Goal: Task Accomplishment & Management: Manage account settings

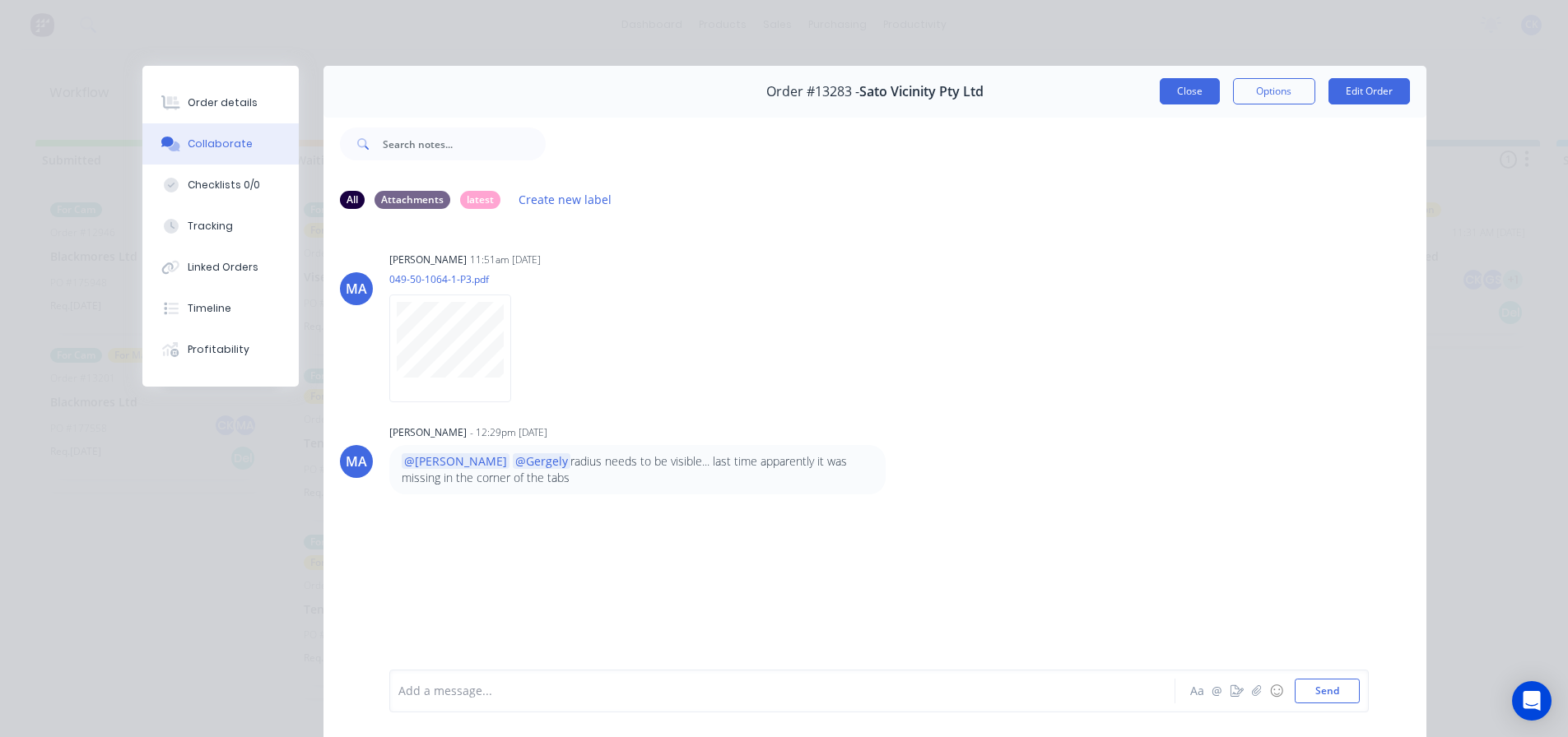
scroll to position [277, 0]
click at [1179, 92] on button "Close" at bounding box center [1190, 91] width 60 height 26
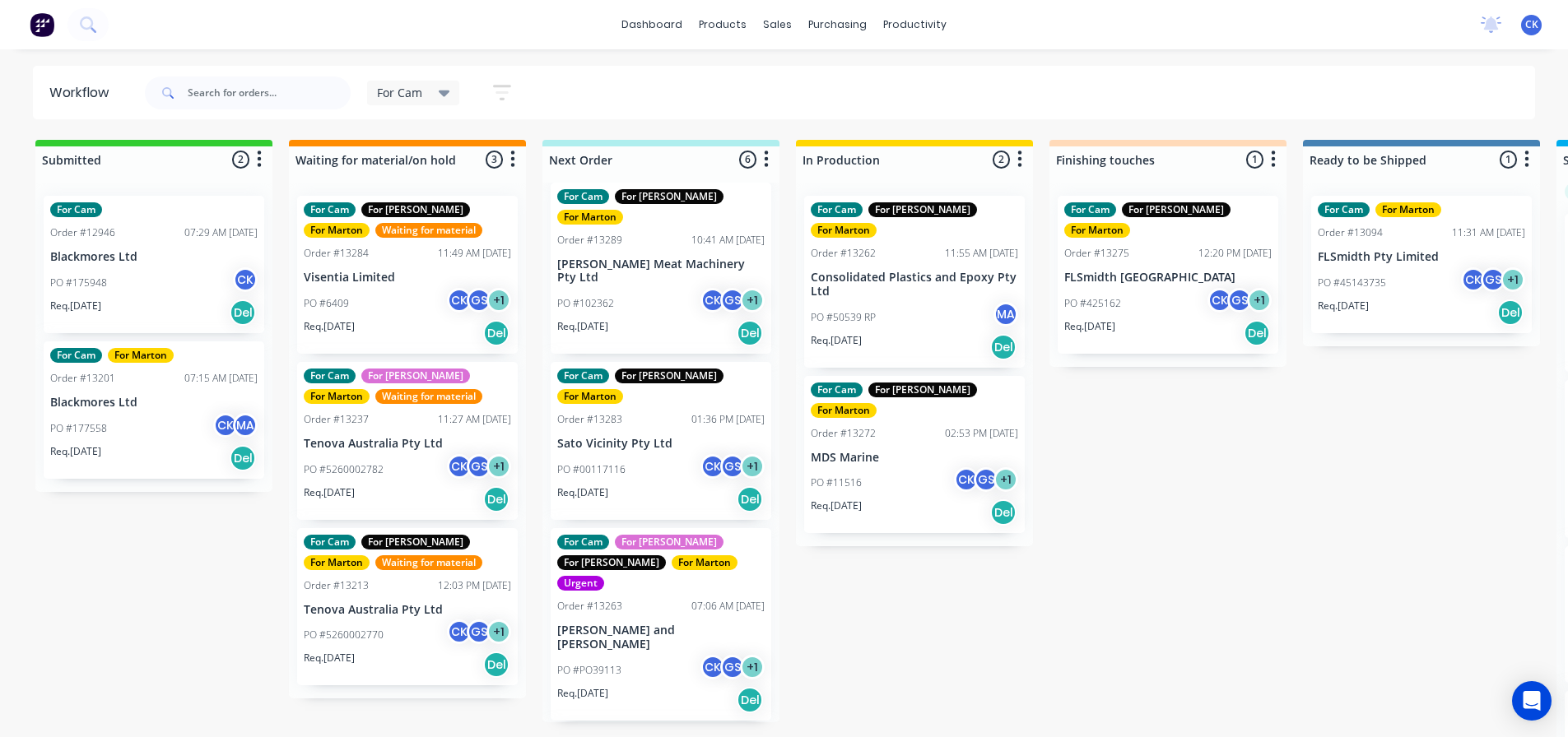
scroll to position [360, 0]
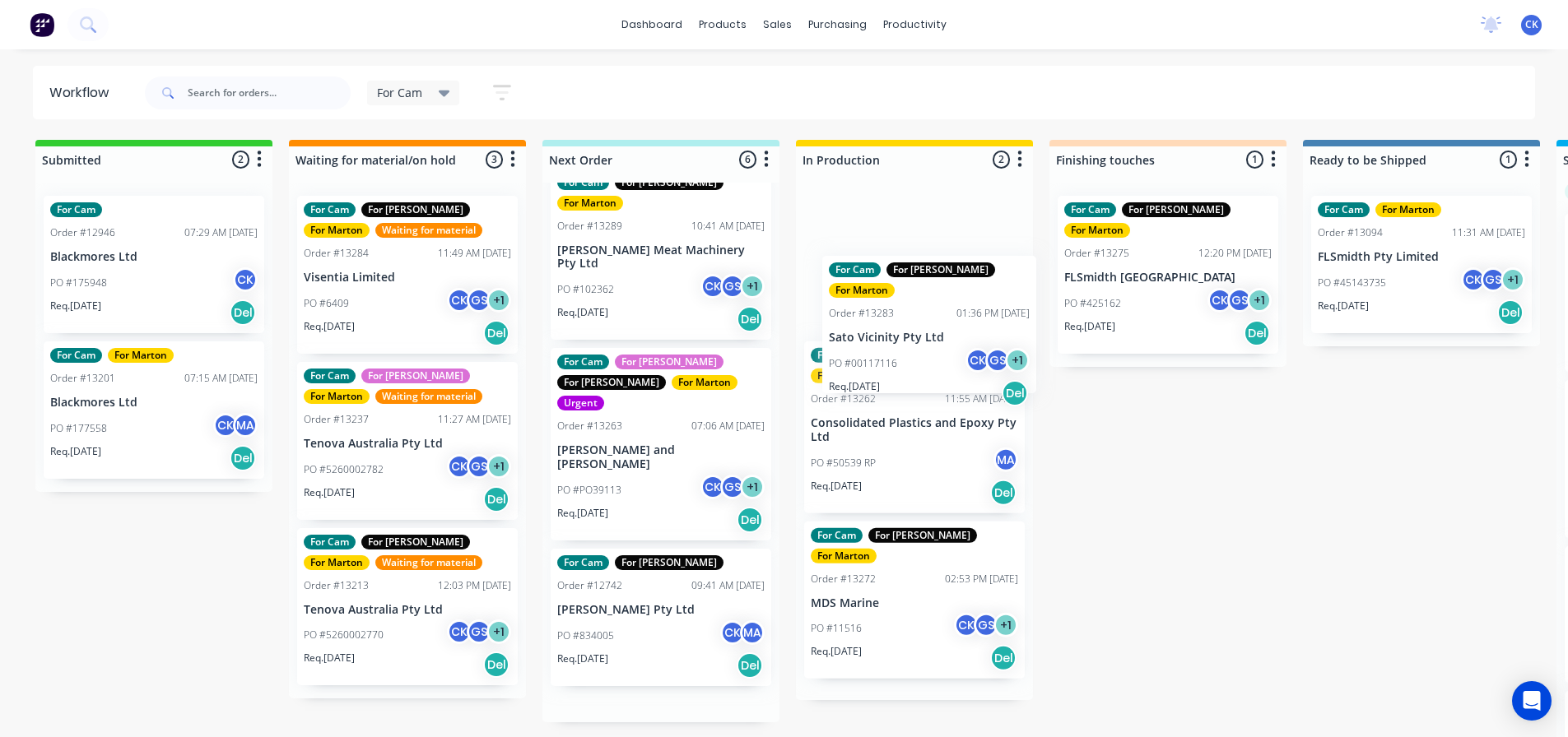
drag, startPoint x: 618, startPoint y: 377, endPoint x: 892, endPoint y: 359, distance: 274.6
click at [894, 358] on div "Submitted 2 Sort By Created date Required date Order number Customer name Most …" at bounding box center [1121, 440] width 2268 height 601
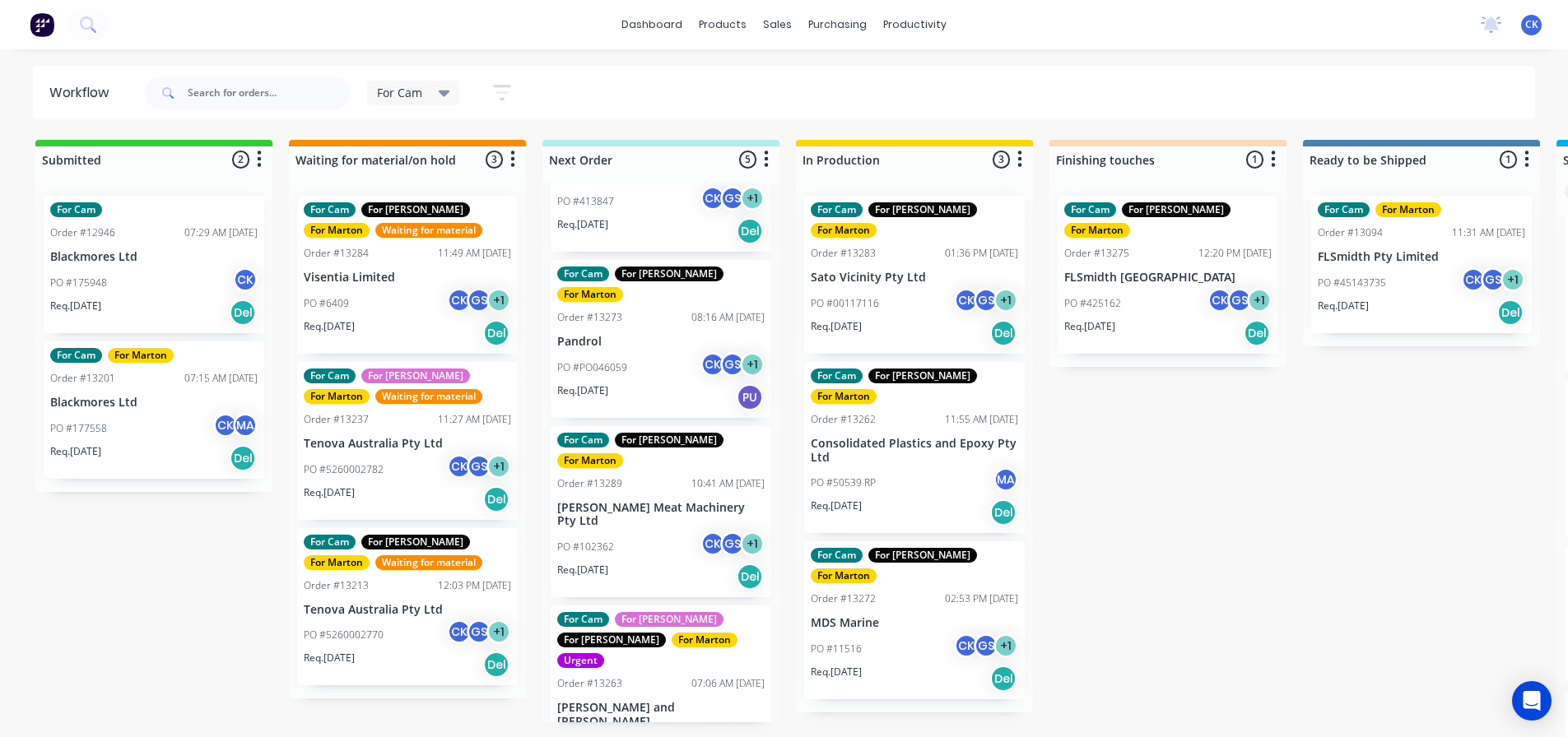
scroll to position [0, 0]
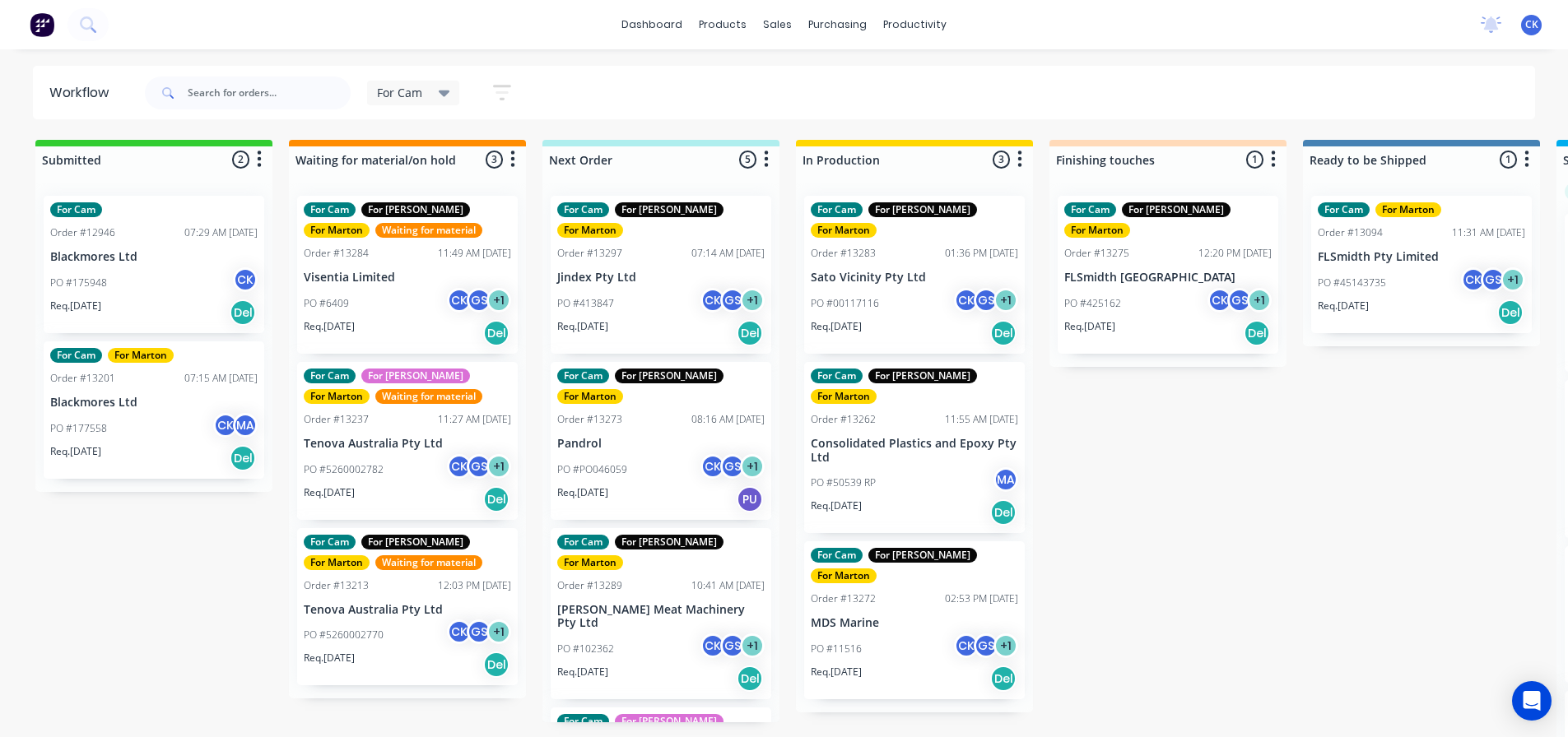
click at [630, 485] on div "Req. 15/09/25 PU" at bounding box center [661, 499] width 208 height 28
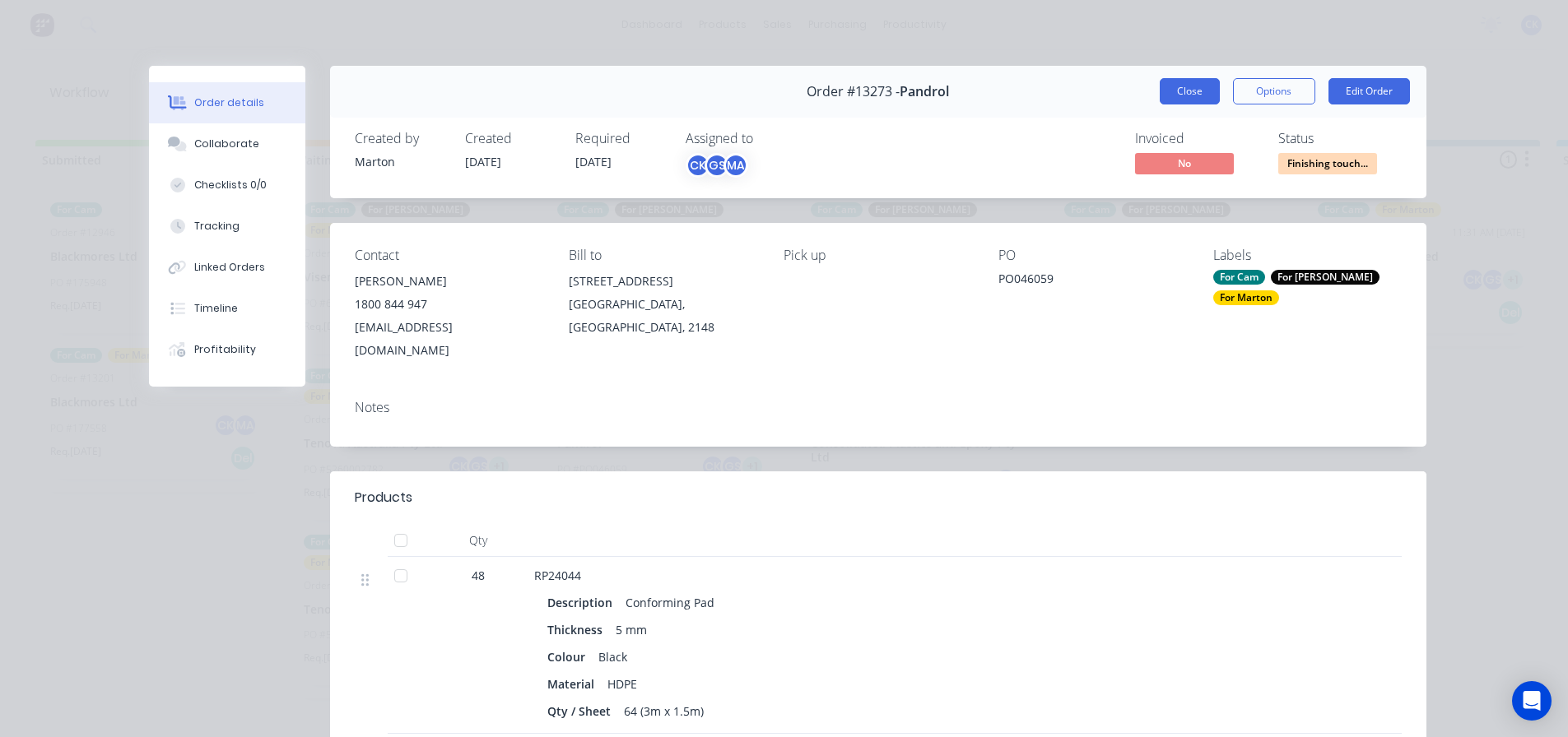
click at [1196, 88] on button "Close" at bounding box center [1190, 91] width 60 height 26
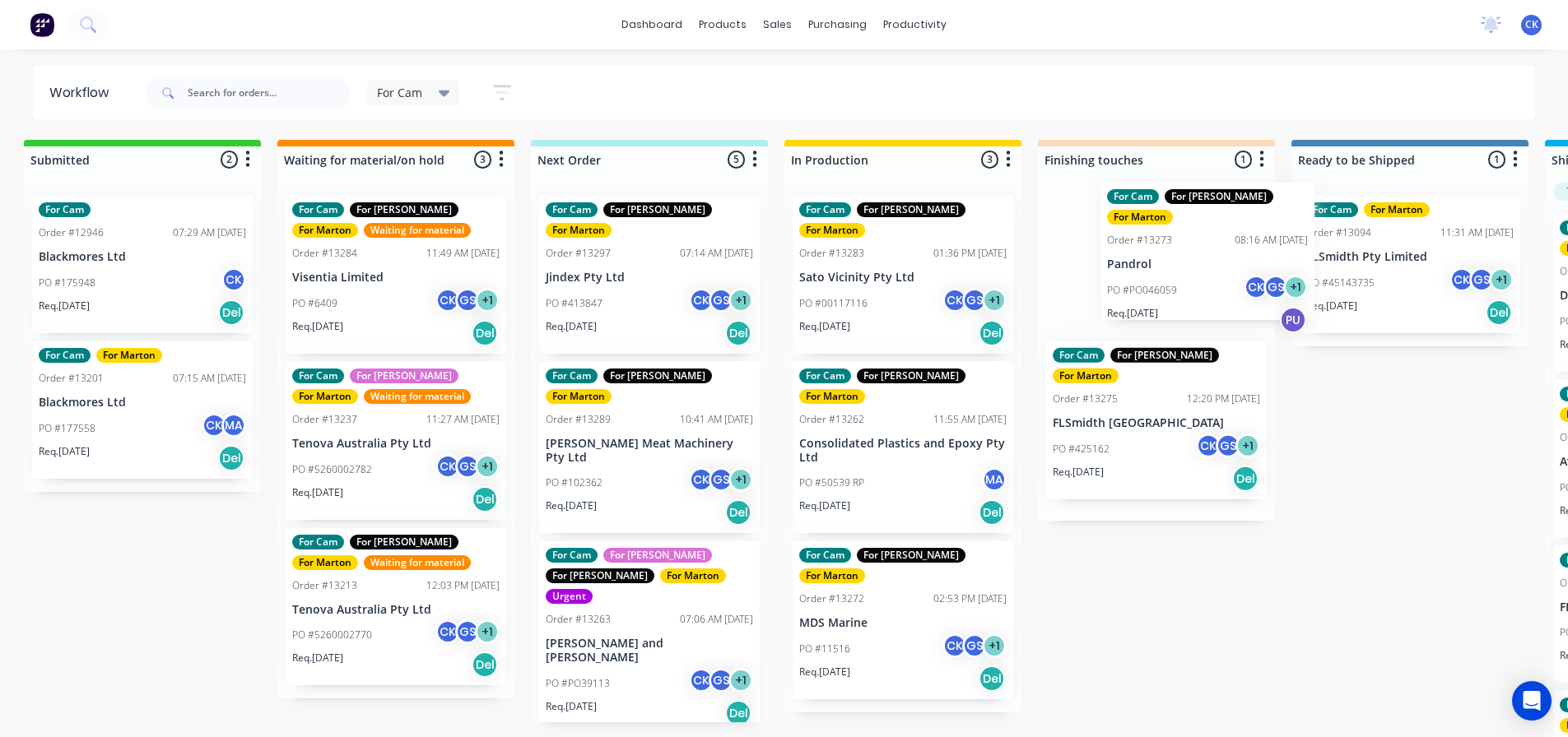
drag, startPoint x: 647, startPoint y: 426, endPoint x: 1204, endPoint y: 266, distance: 579.5
click at [1204, 266] on div "Submitted 2 Sort By Created date Required date Order number Customer name Most …" at bounding box center [1111, 440] width 2268 height 601
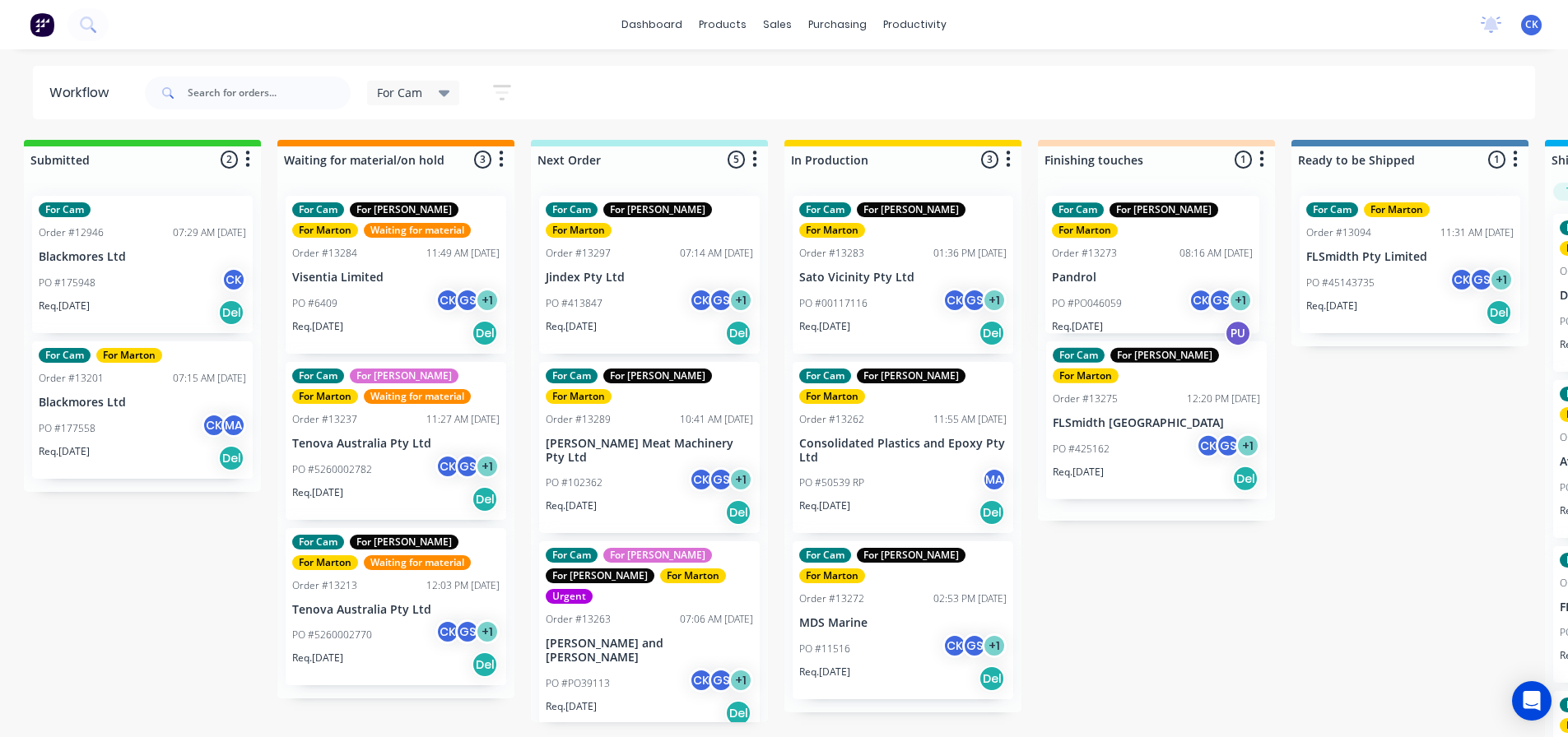
scroll to position [0, 13]
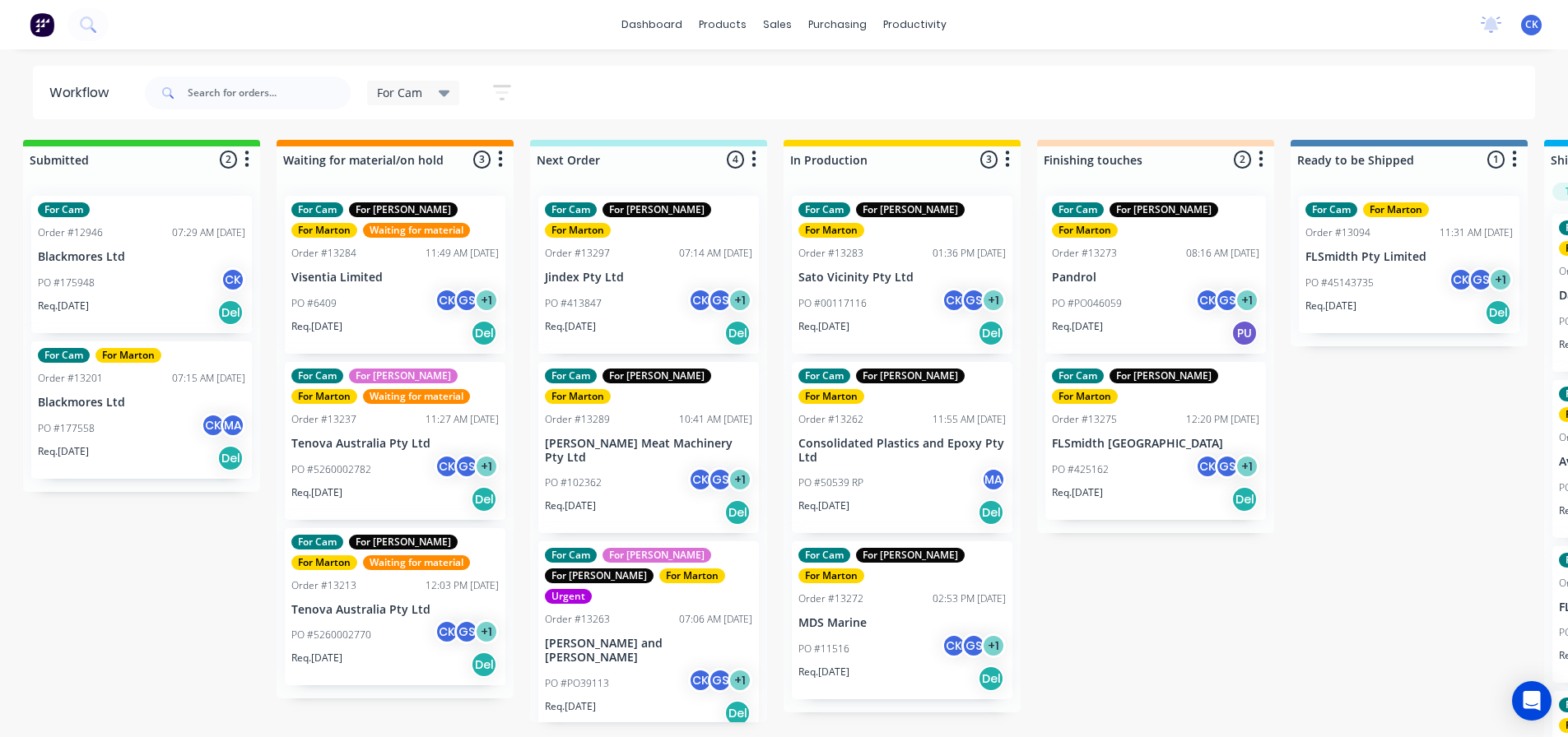
click at [629, 499] on div "Req. 15/09/25 Del" at bounding box center [649, 512] width 208 height 28
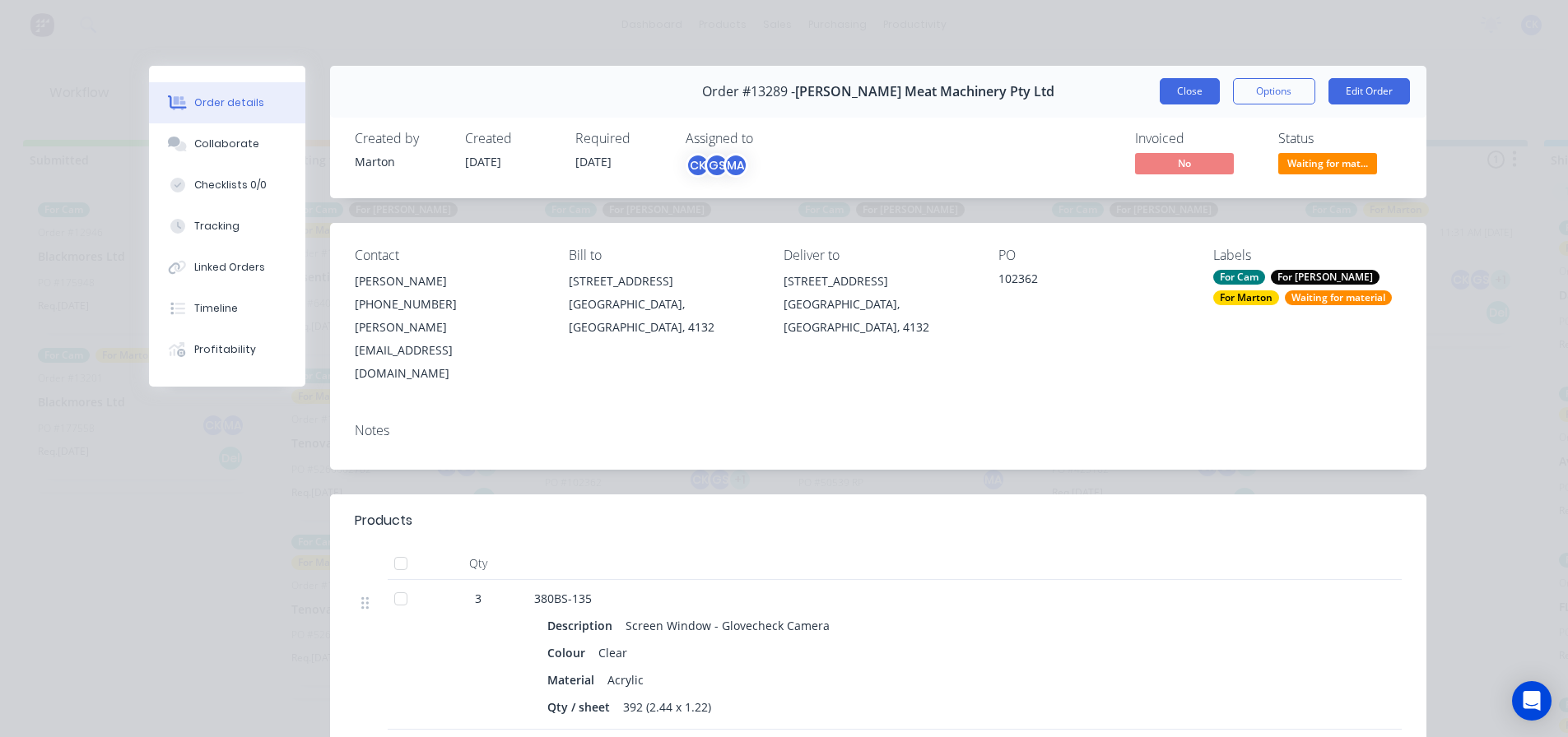
click at [1190, 79] on button "Close" at bounding box center [1190, 91] width 60 height 26
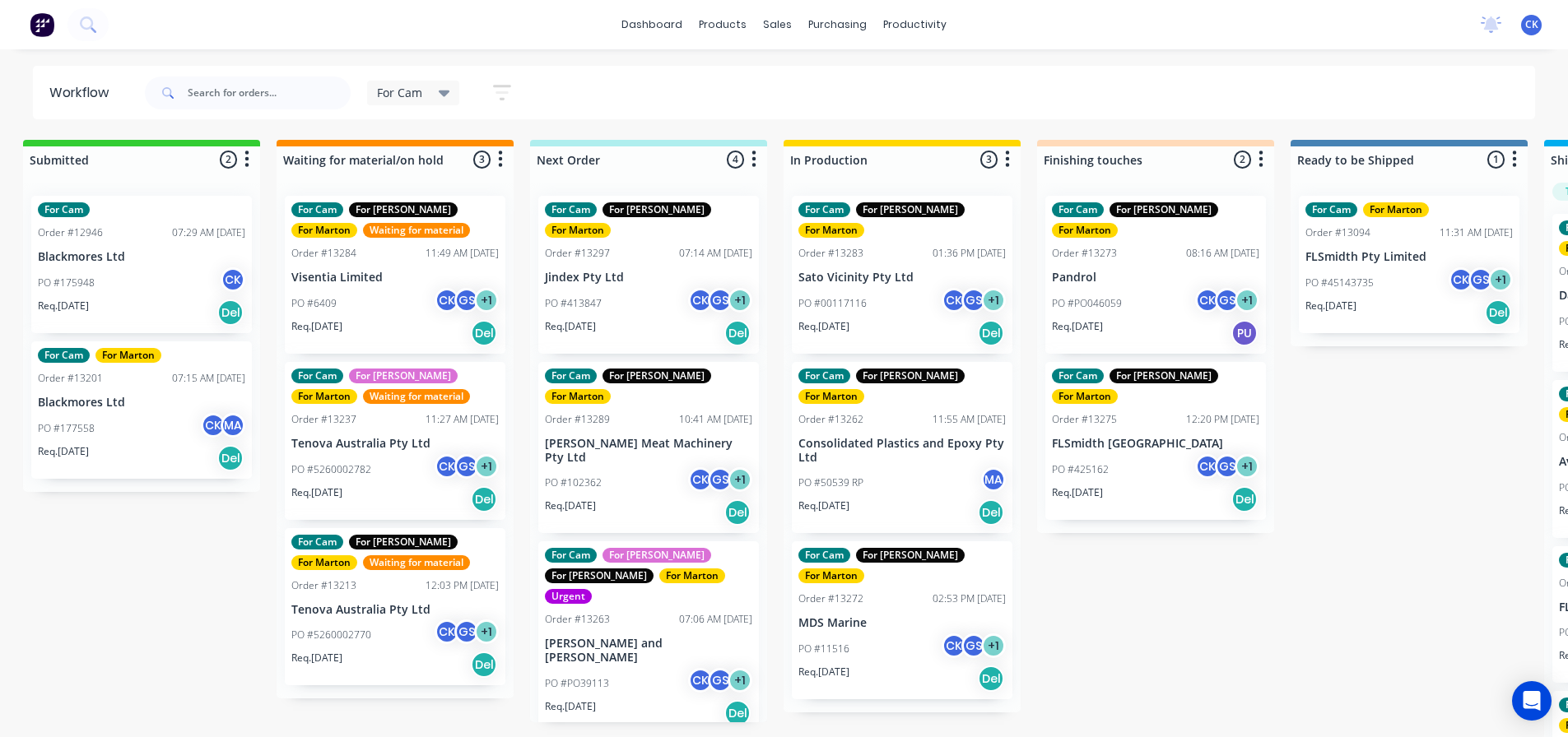
click at [606, 668] on div "PO #PO39113 CK GS + 1" at bounding box center [649, 684] width 208 height 32
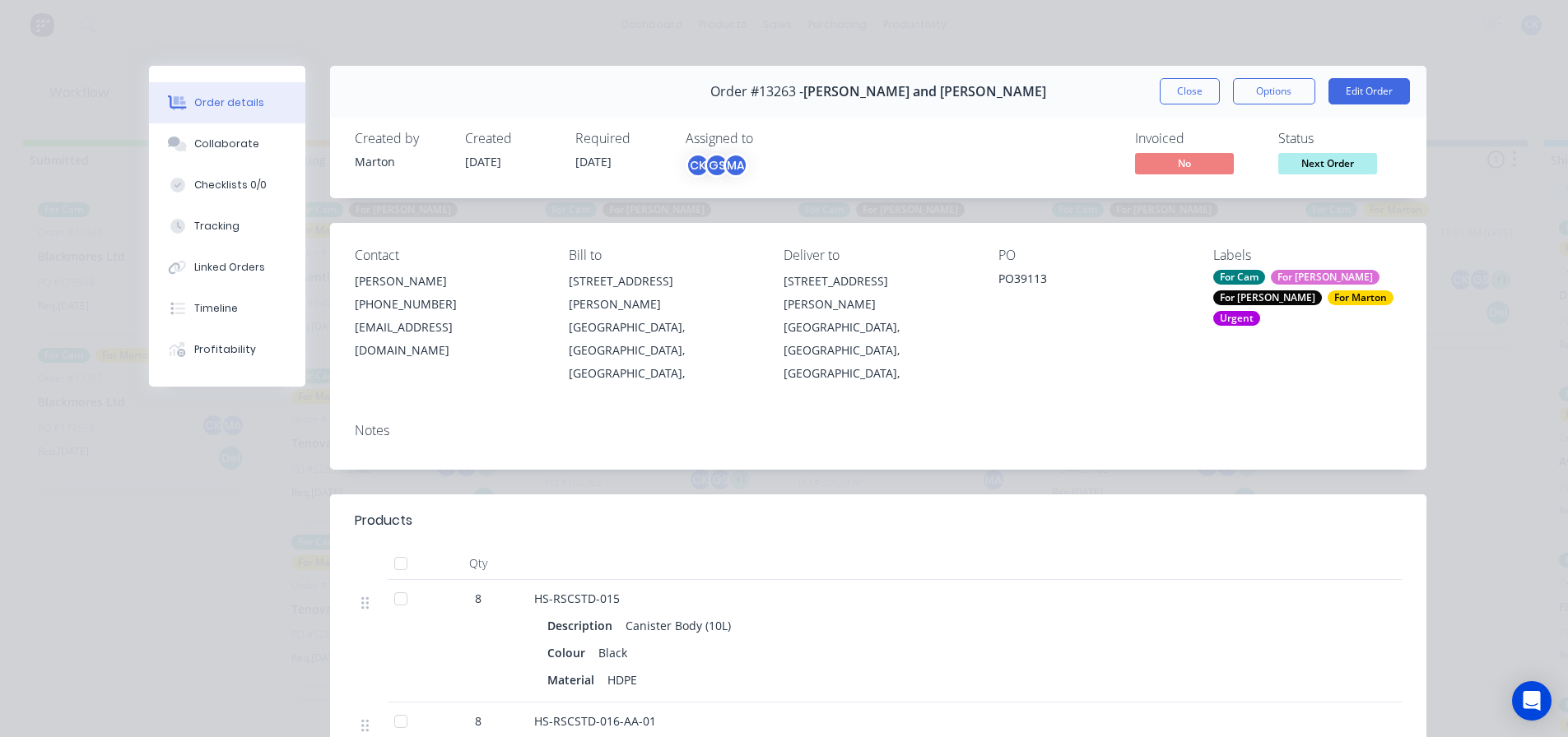
click at [1328, 292] on div "For Marton" at bounding box center [1360, 298] width 66 height 14
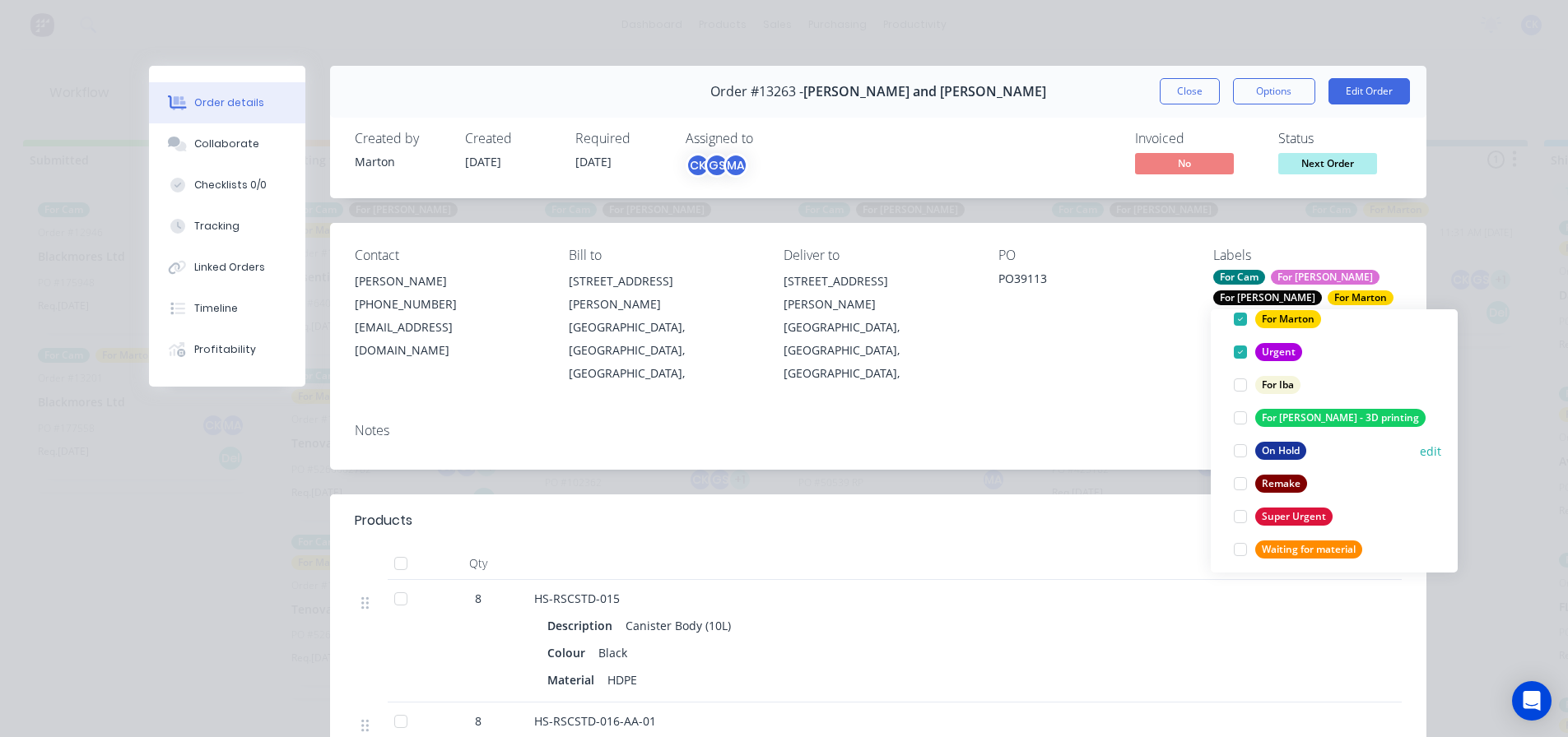
scroll to position [247, 0]
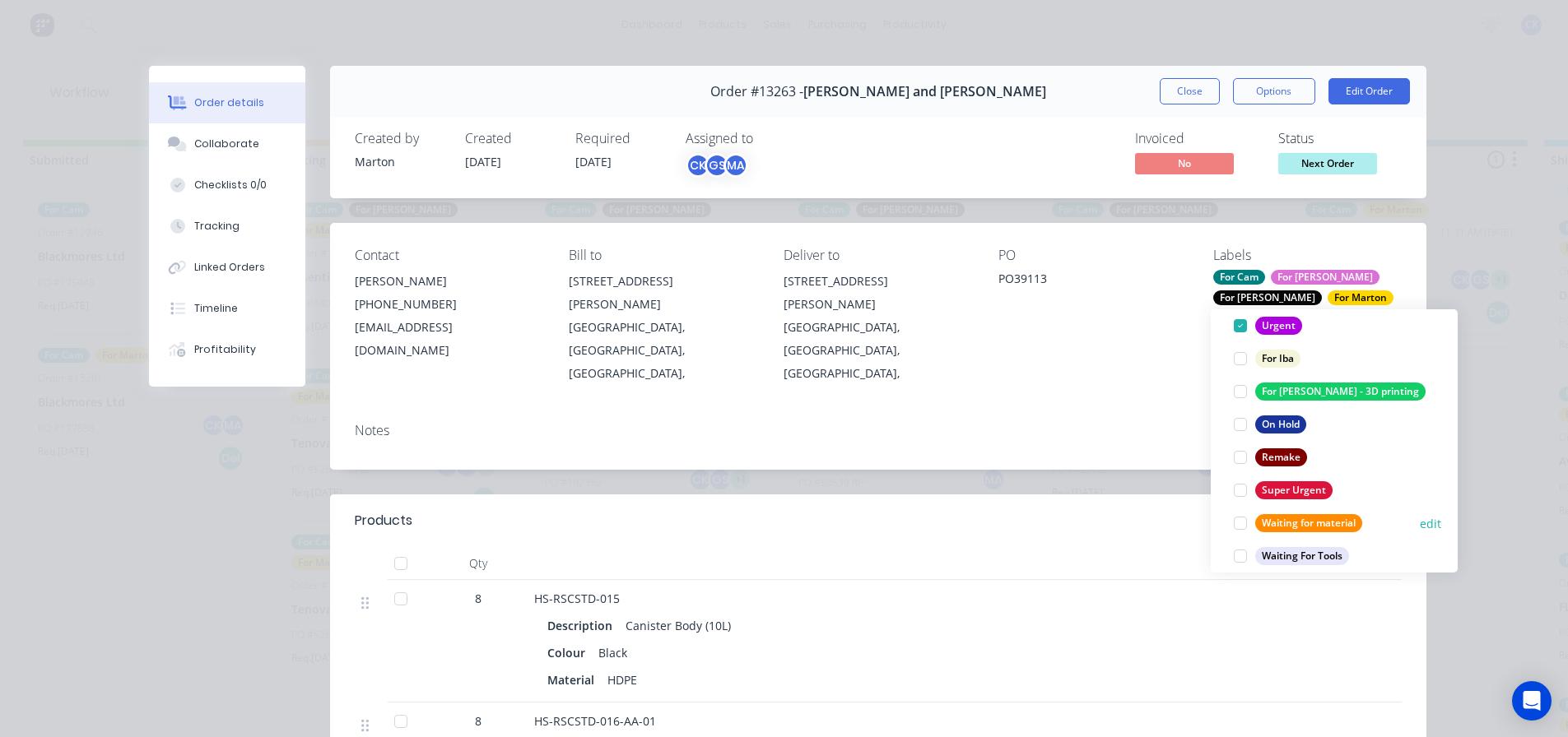
click at [1244, 530] on div at bounding box center [1241, 523] width 32 height 32
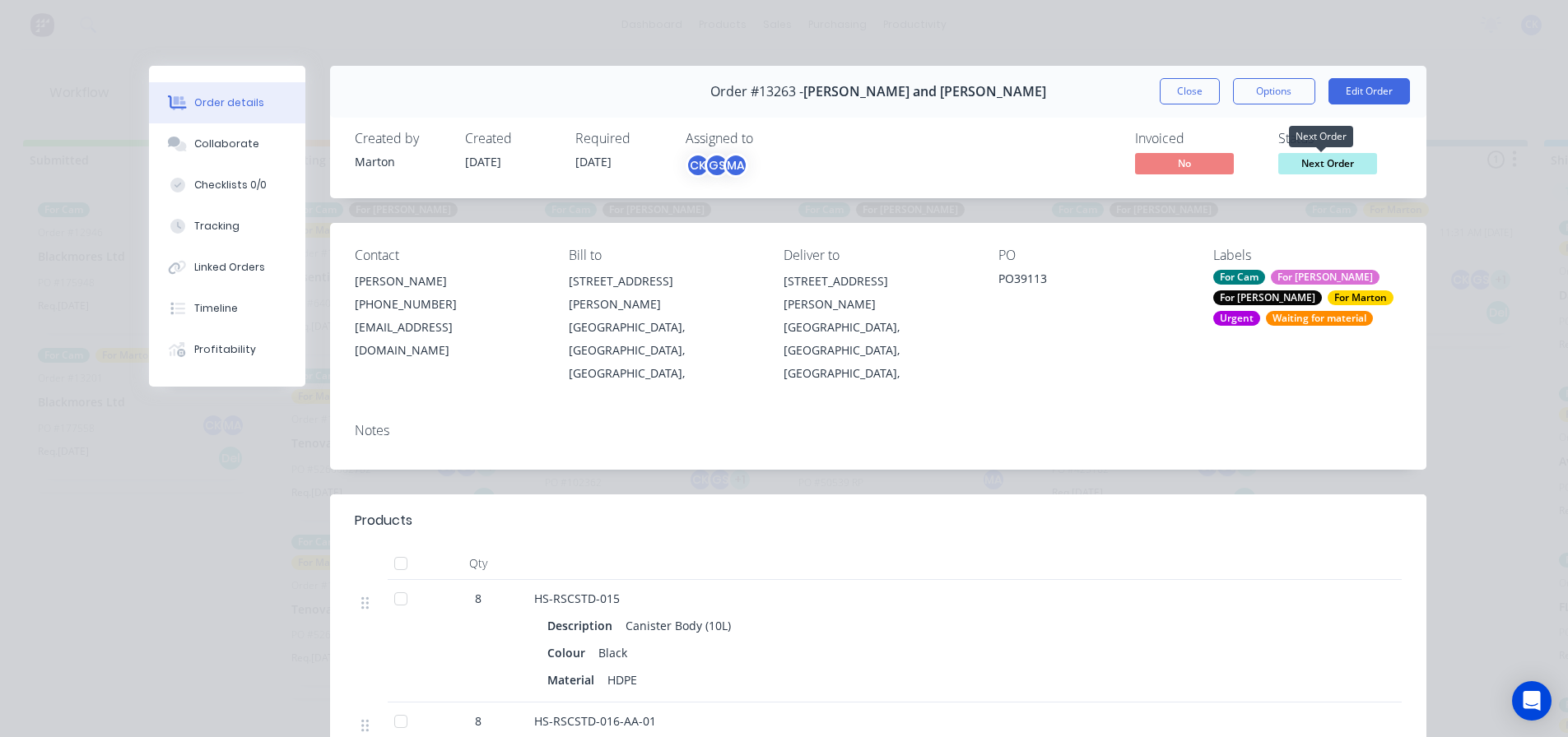
click at [1320, 165] on span "Next Order" at bounding box center [1327, 163] width 98 height 21
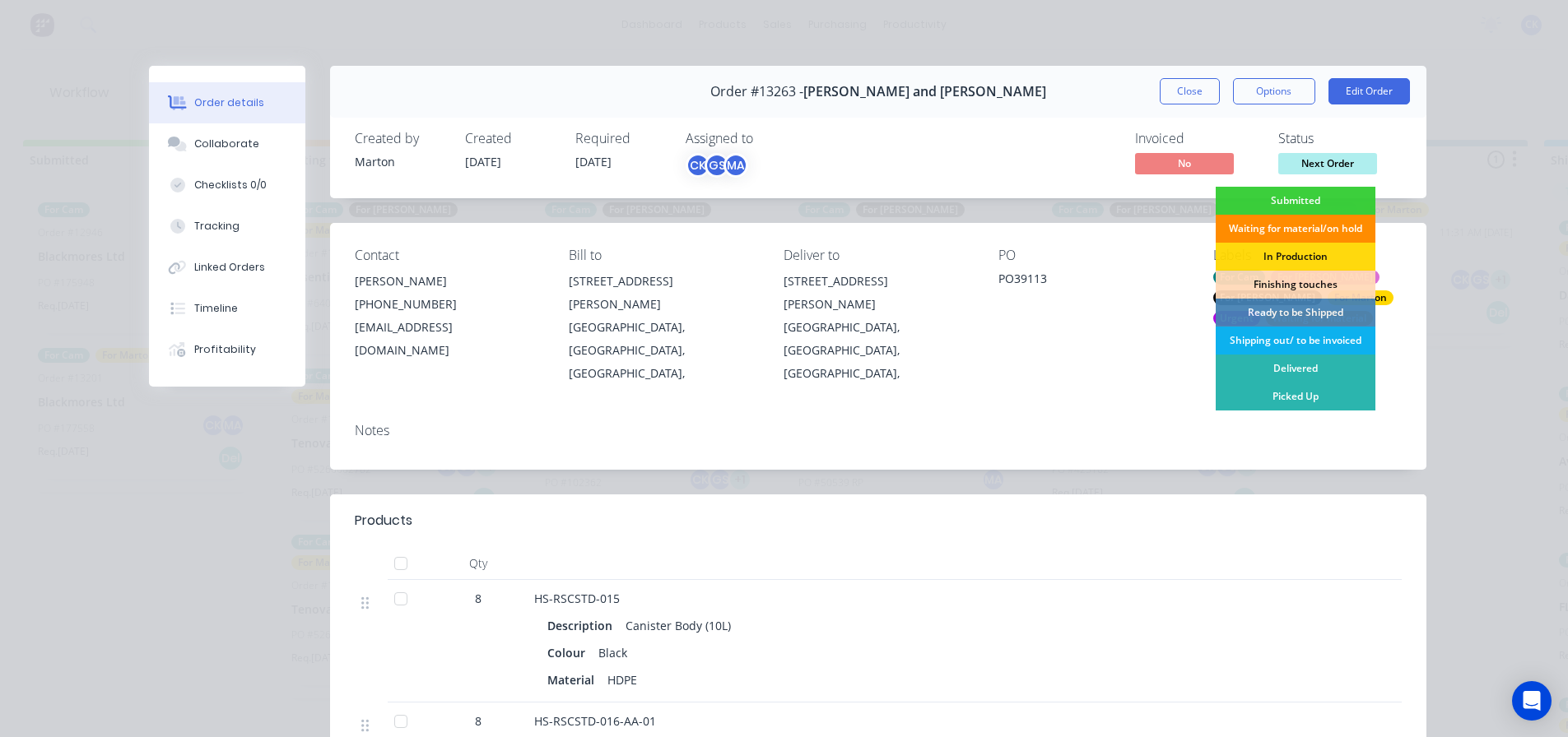
click at [1285, 232] on div "Waiting for material/on hold" at bounding box center [1296, 228] width 160 height 28
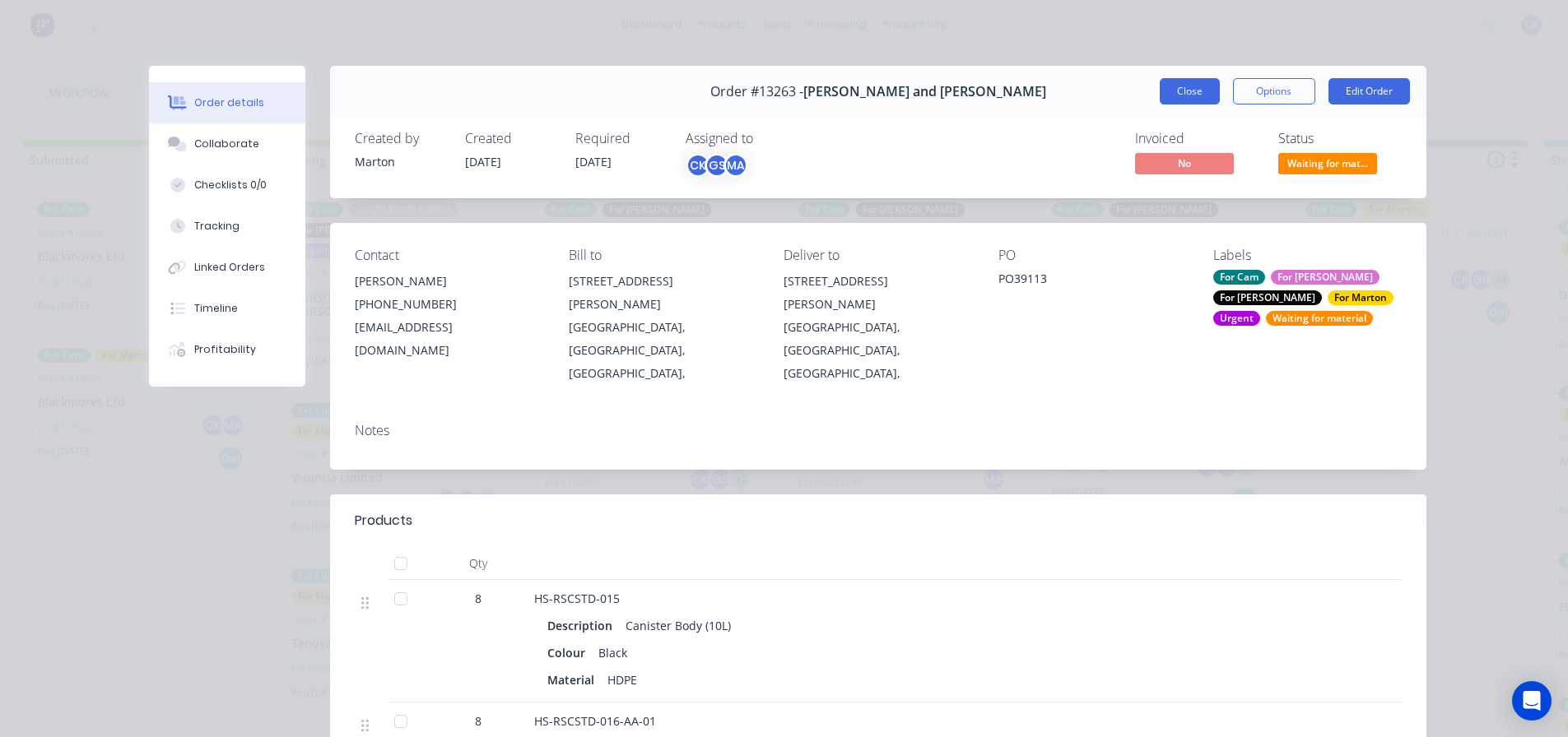
click at [1204, 100] on button "Close" at bounding box center [1190, 91] width 60 height 26
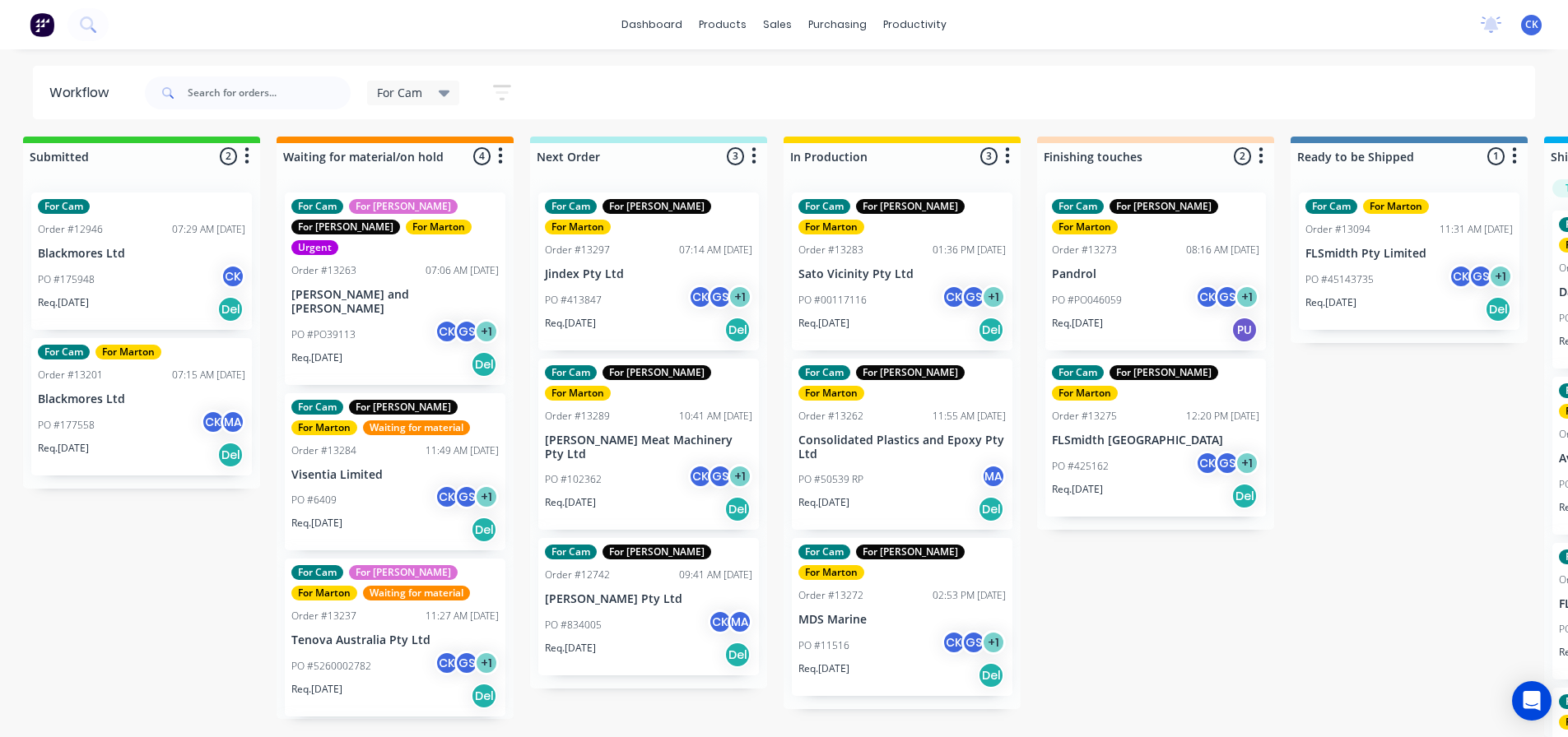
scroll to position [15, 13]
click at [617, 465] on div "PO #102362 CK GS + 1" at bounding box center [649, 480] width 208 height 32
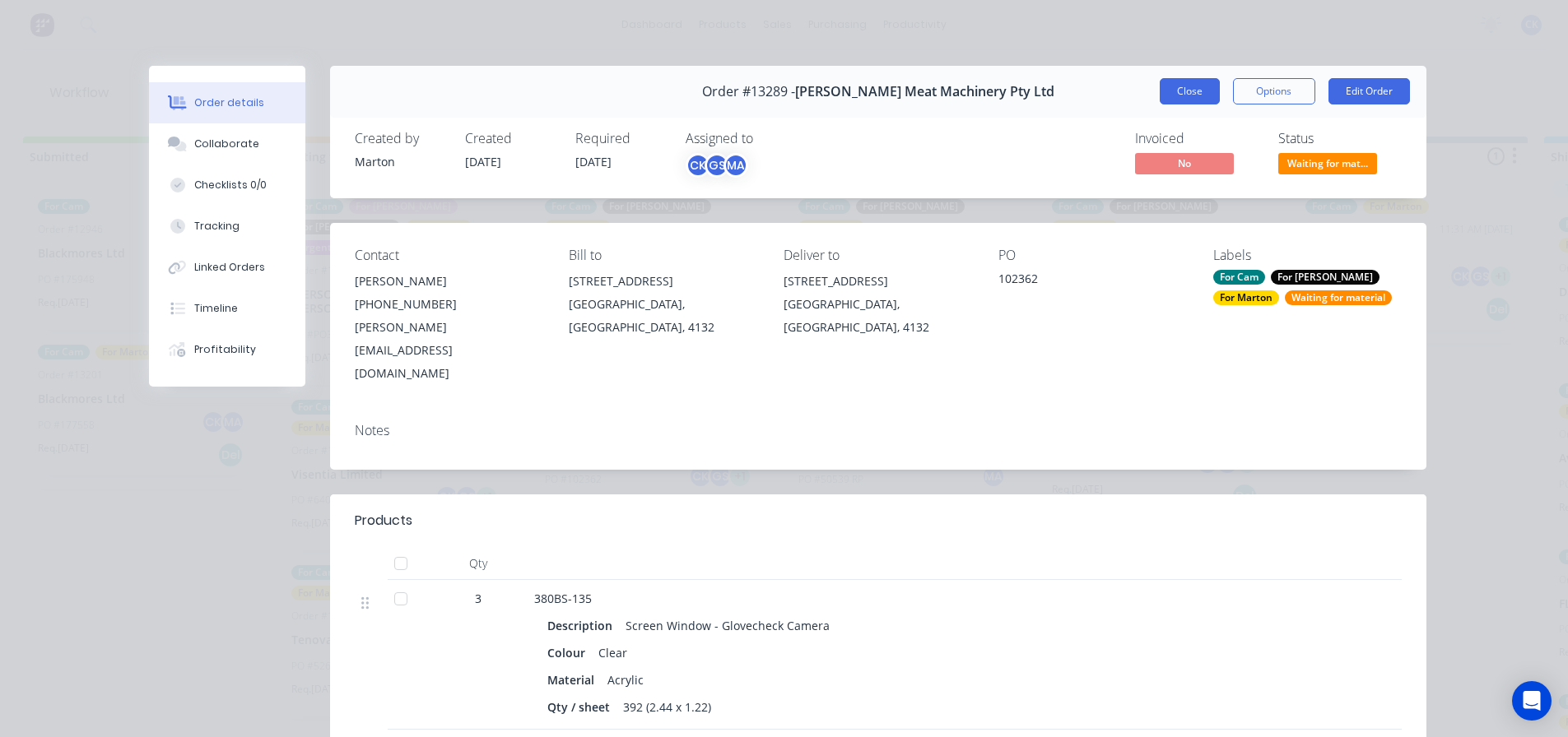
click at [1194, 98] on button "Close" at bounding box center [1190, 91] width 60 height 26
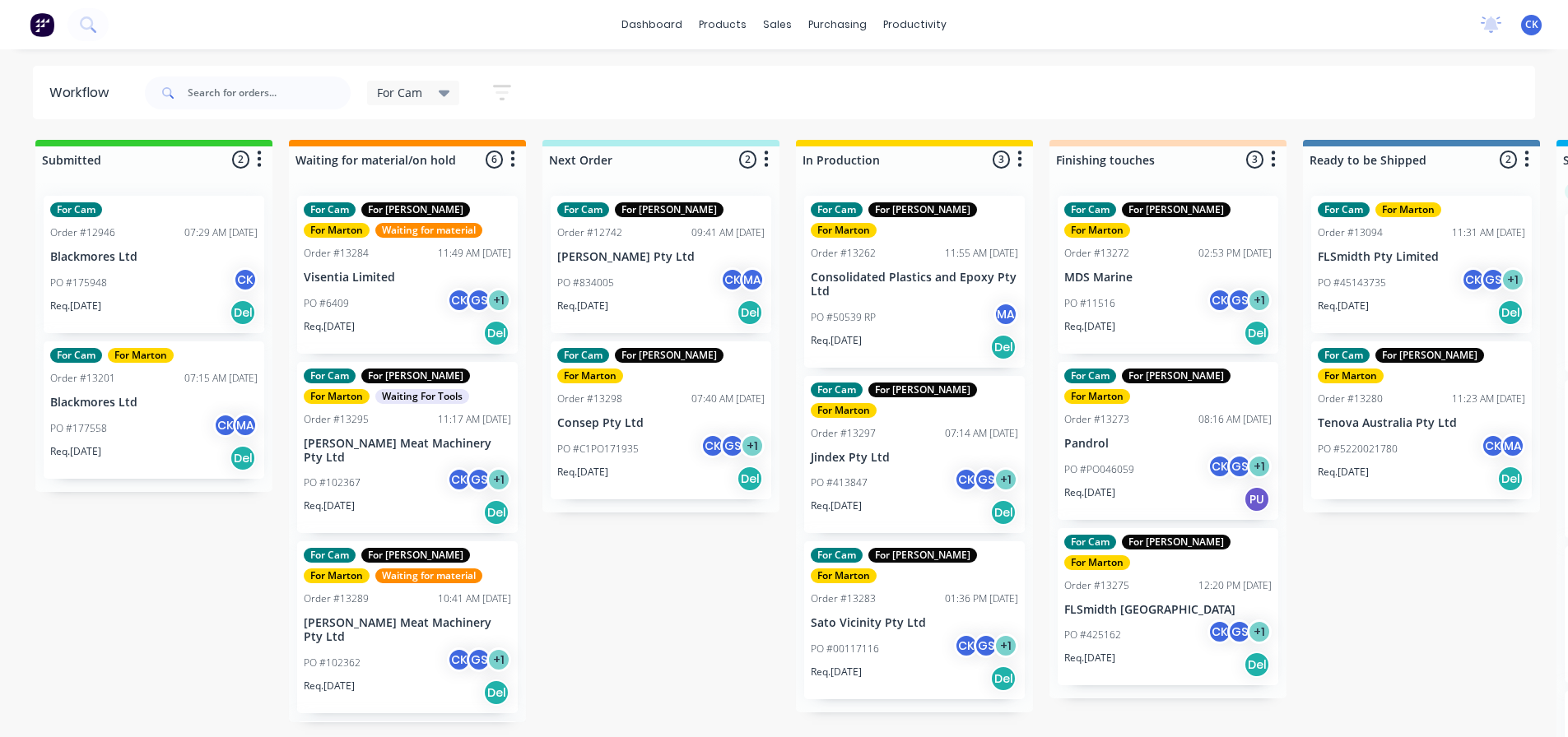
click at [450, 100] on div "For Cam" at bounding box center [413, 92] width 93 height 24
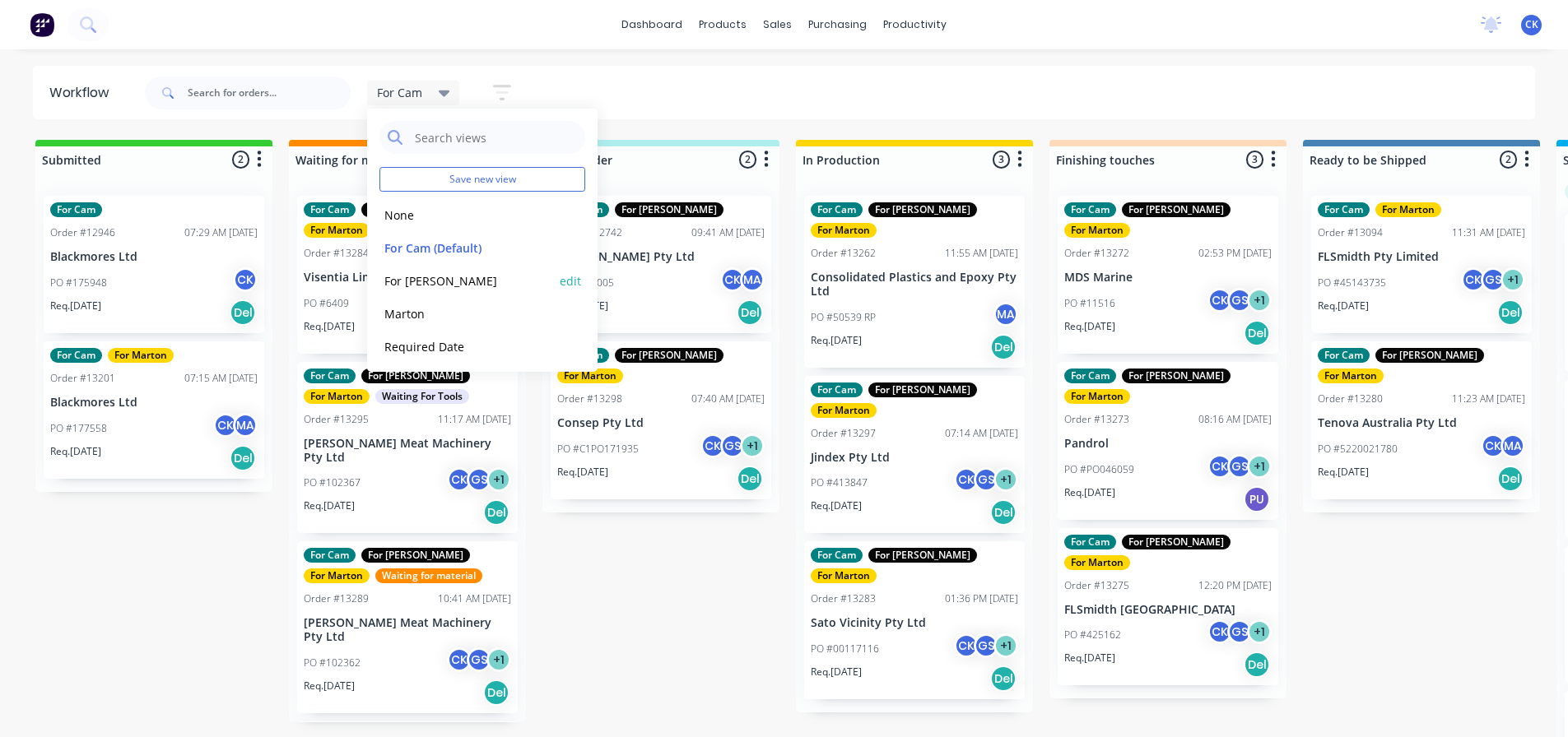
click at [445, 283] on button "For [PERSON_NAME]" at bounding box center [467, 281] width 175 height 19
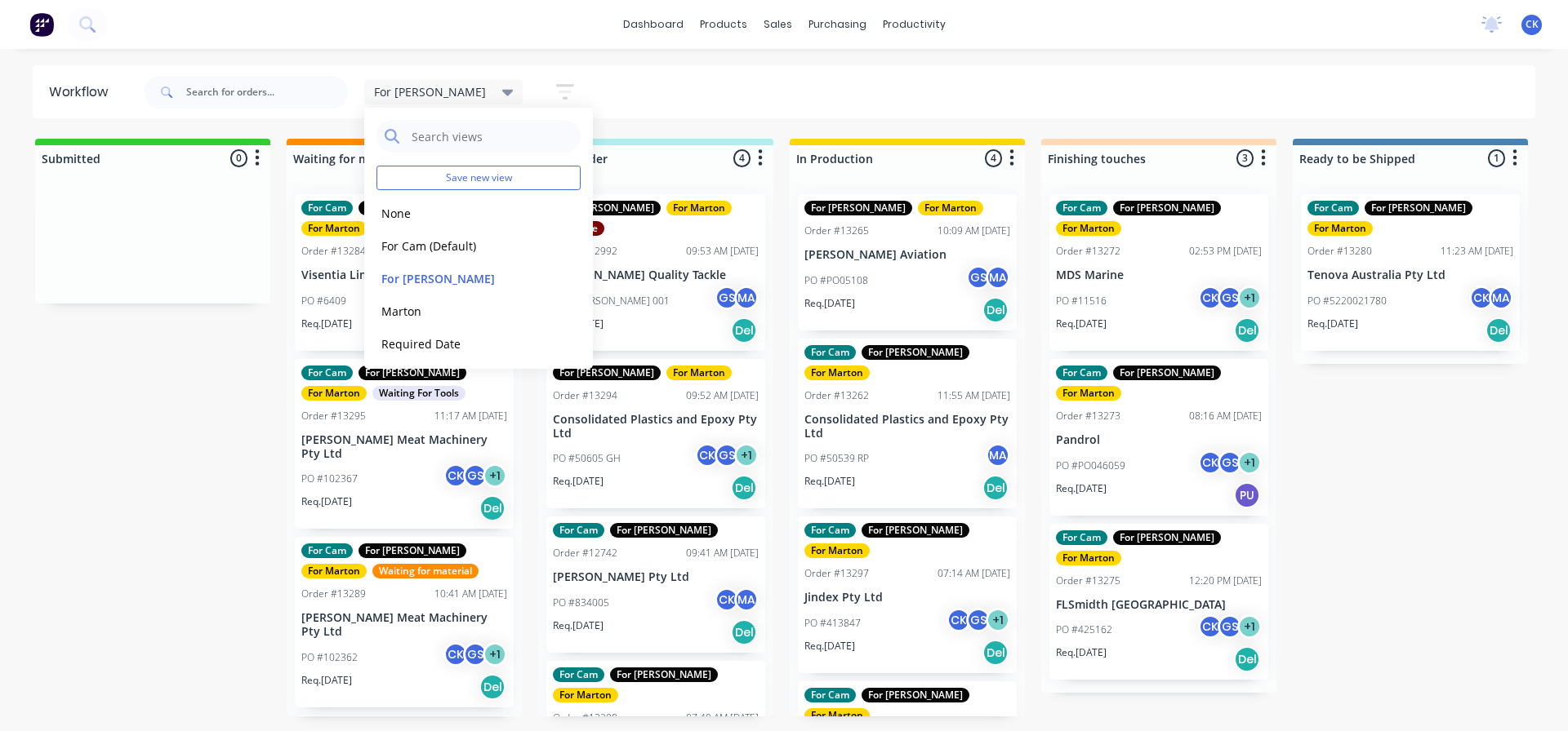
drag, startPoint x: 170, startPoint y: 472, endPoint x: 258, endPoint y: 468, distance: 88.1
click at [172, 472] on div "Submitted 0 Sort By Created date Required date Order number Customer name Most …" at bounding box center [1112, 428] width 2250 height 578
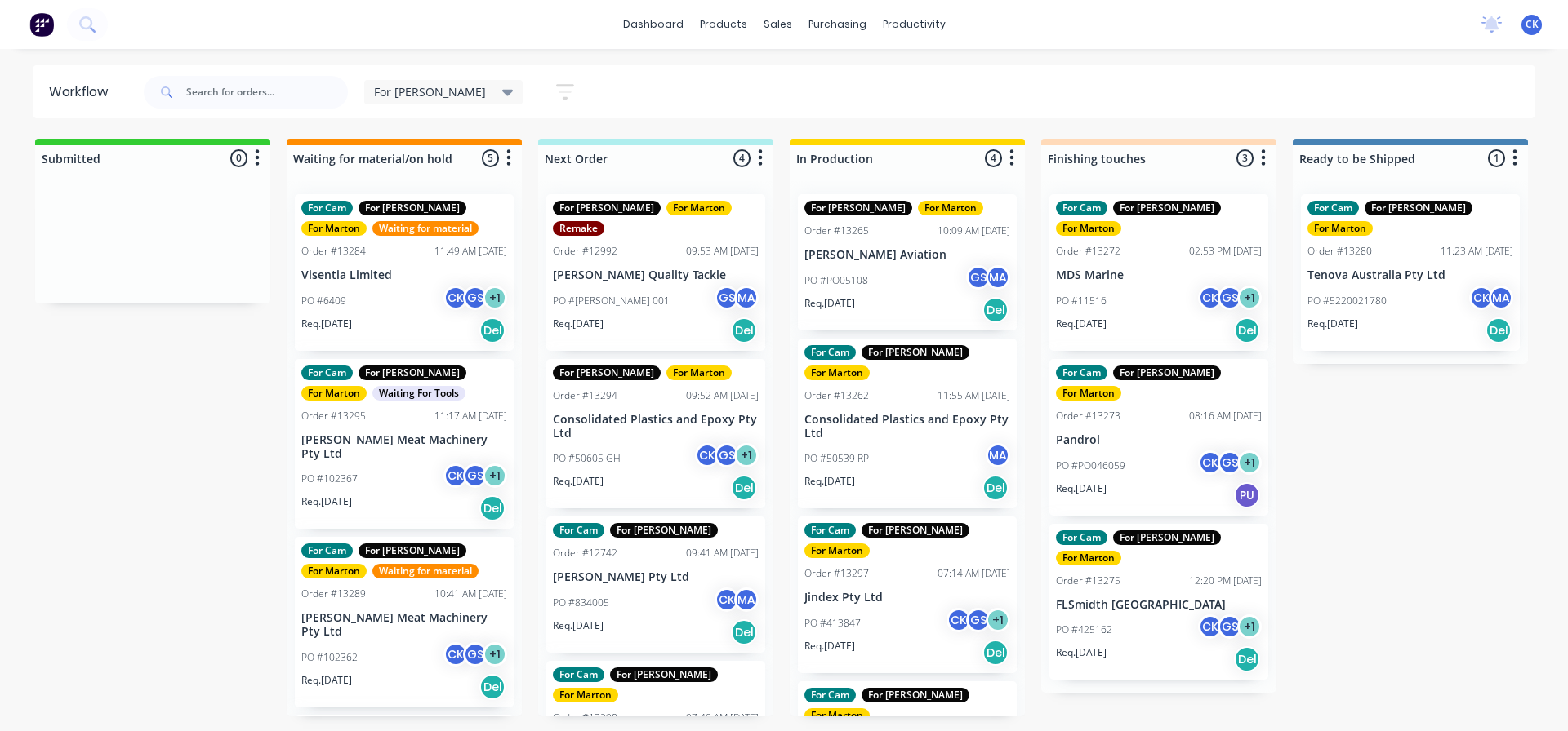
click at [626, 413] on p "Consolidated Plastics and Epoxy Pty Ltd" at bounding box center [656, 427] width 206 height 28
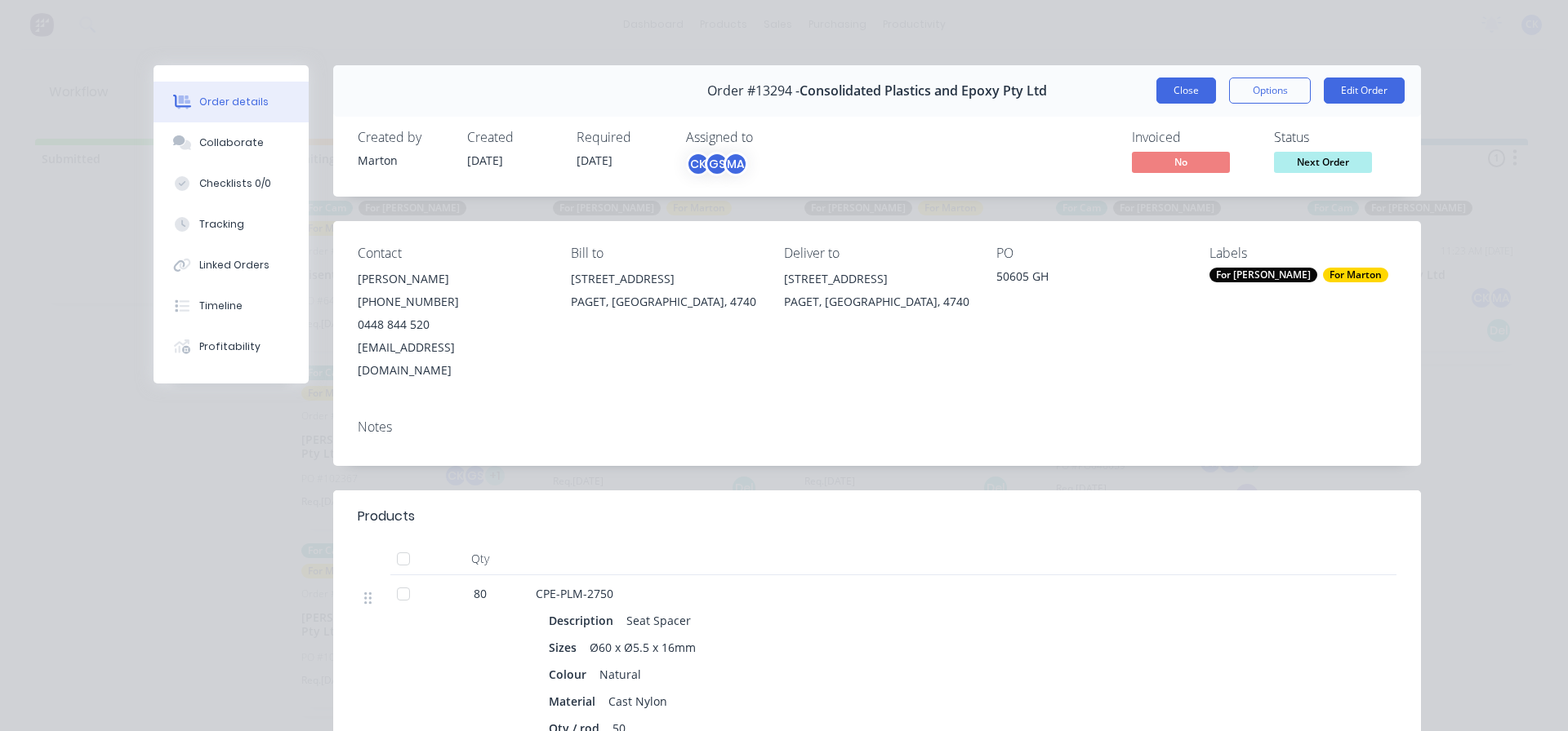
click at [1188, 98] on button "Close" at bounding box center [1186, 90] width 60 height 26
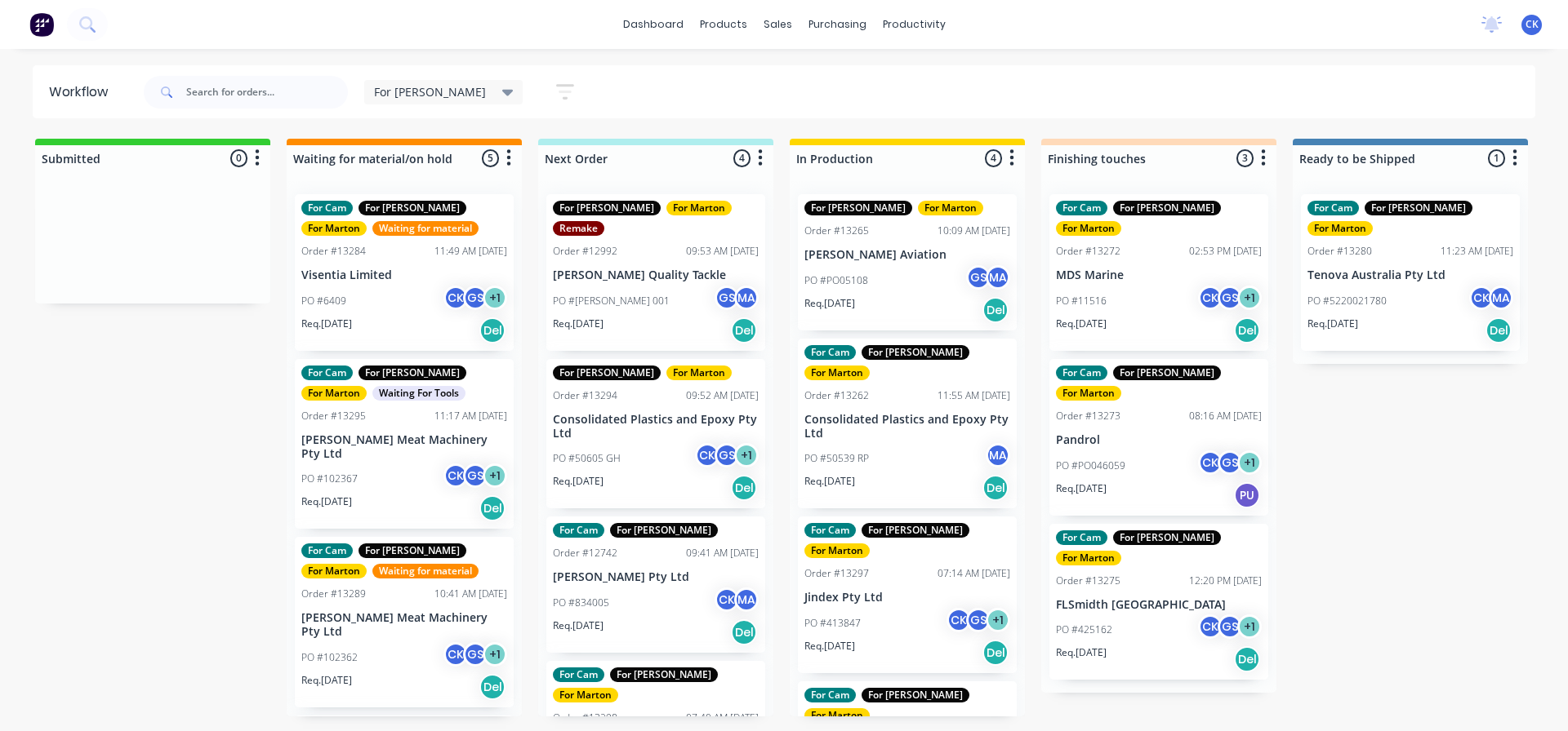
click at [656, 549] on div "For Cam For [PERSON_NAME] Order #12742 09:41 AM [DATE] [PERSON_NAME] Pty Ltd PO…" at bounding box center [655, 585] width 219 height 136
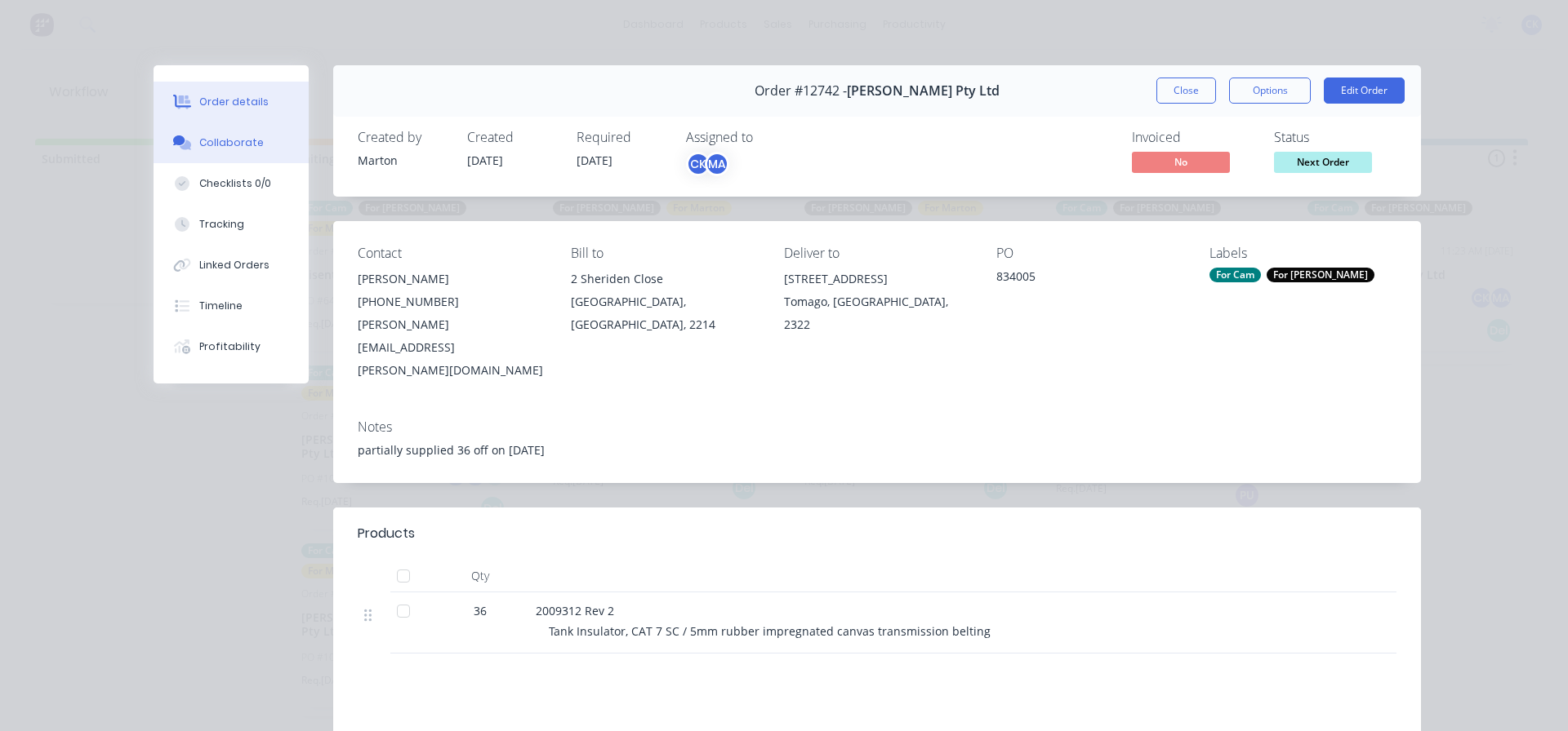
click at [251, 154] on button "Collaborate" at bounding box center [231, 143] width 155 height 41
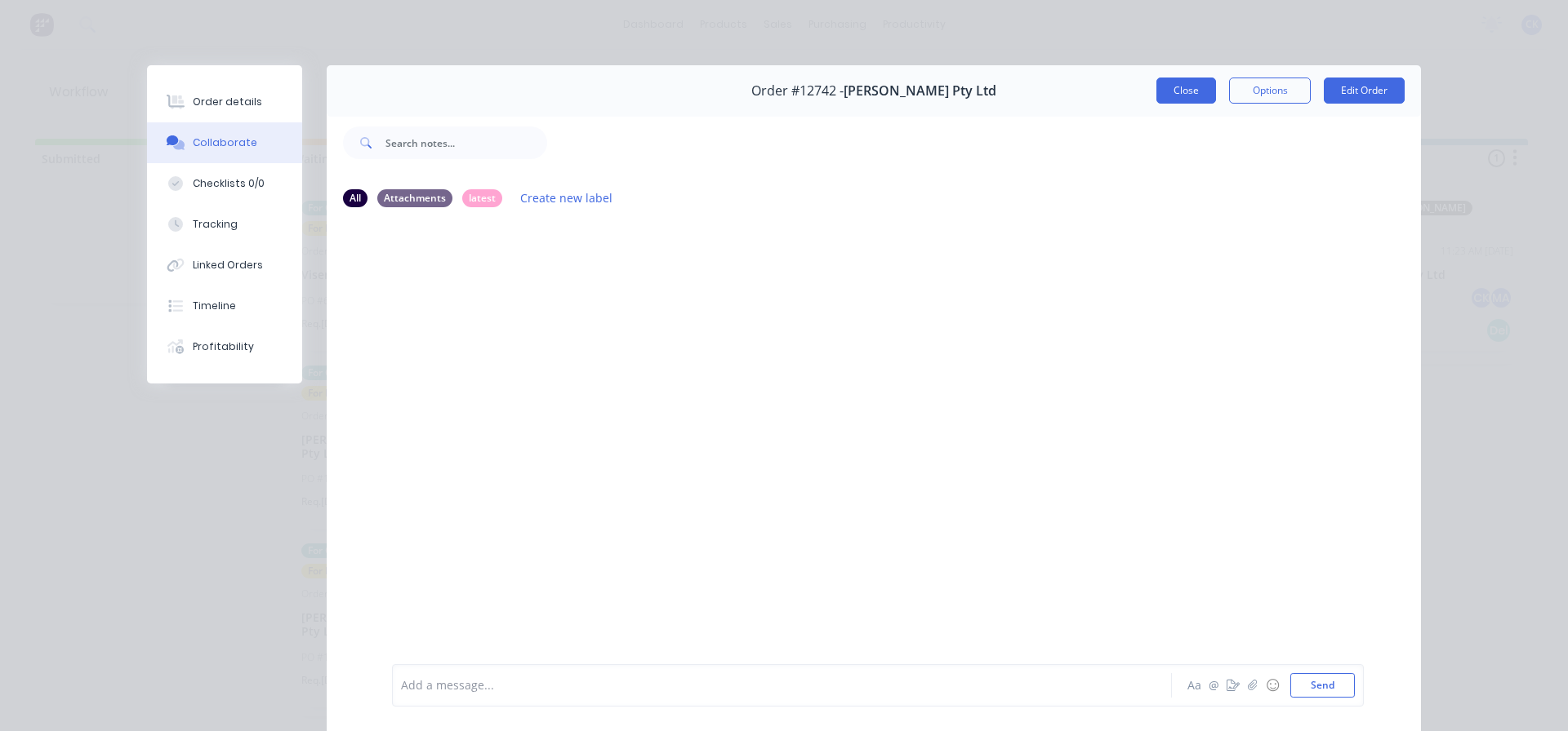
click at [1189, 88] on button "Close" at bounding box center [1186, 90] width 60 height 26
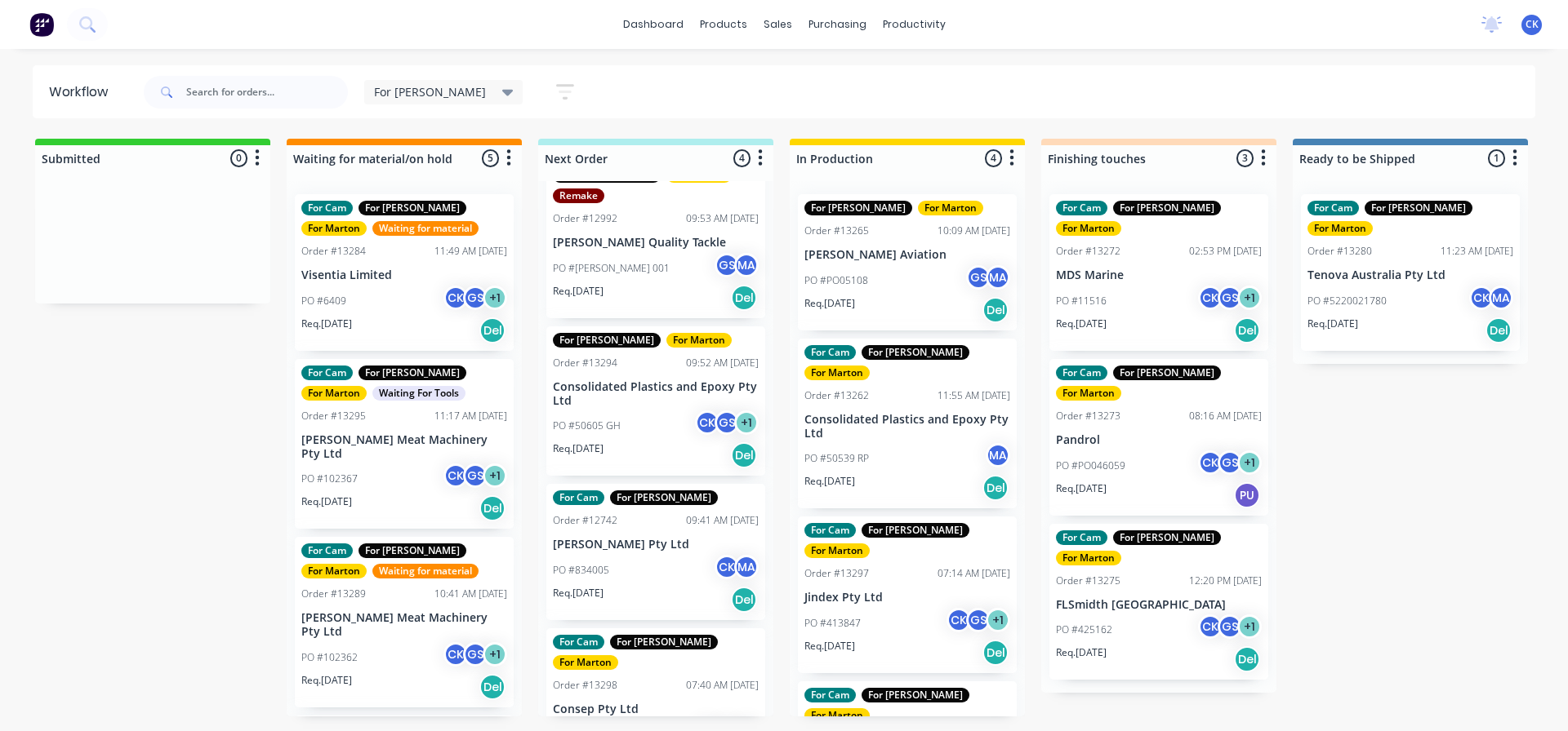
scroll to position [61, 0]
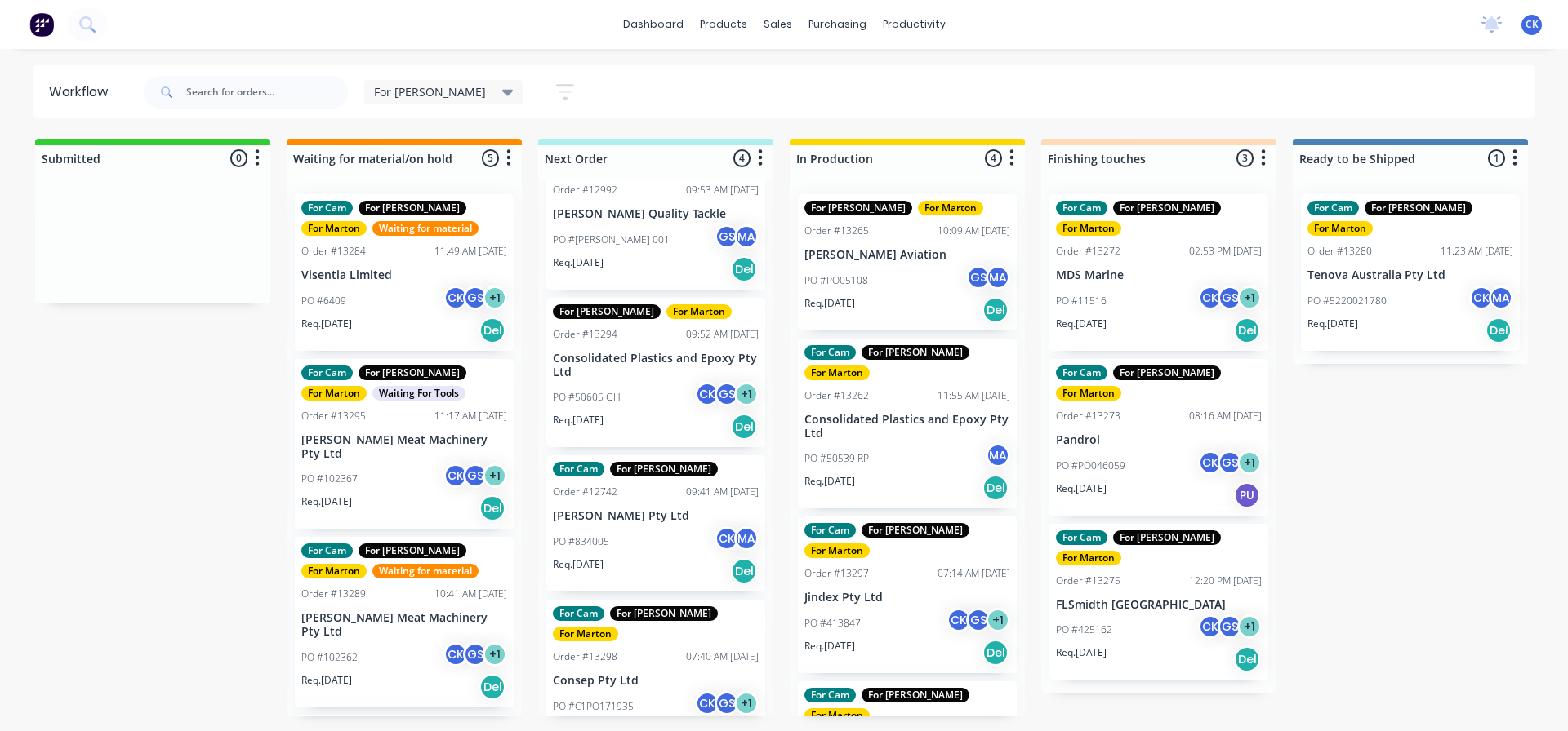
click at [634, 692] on div "PO #C1PO171935 CK GS + 1" at bounding box center [656, 707] width 206 height 31
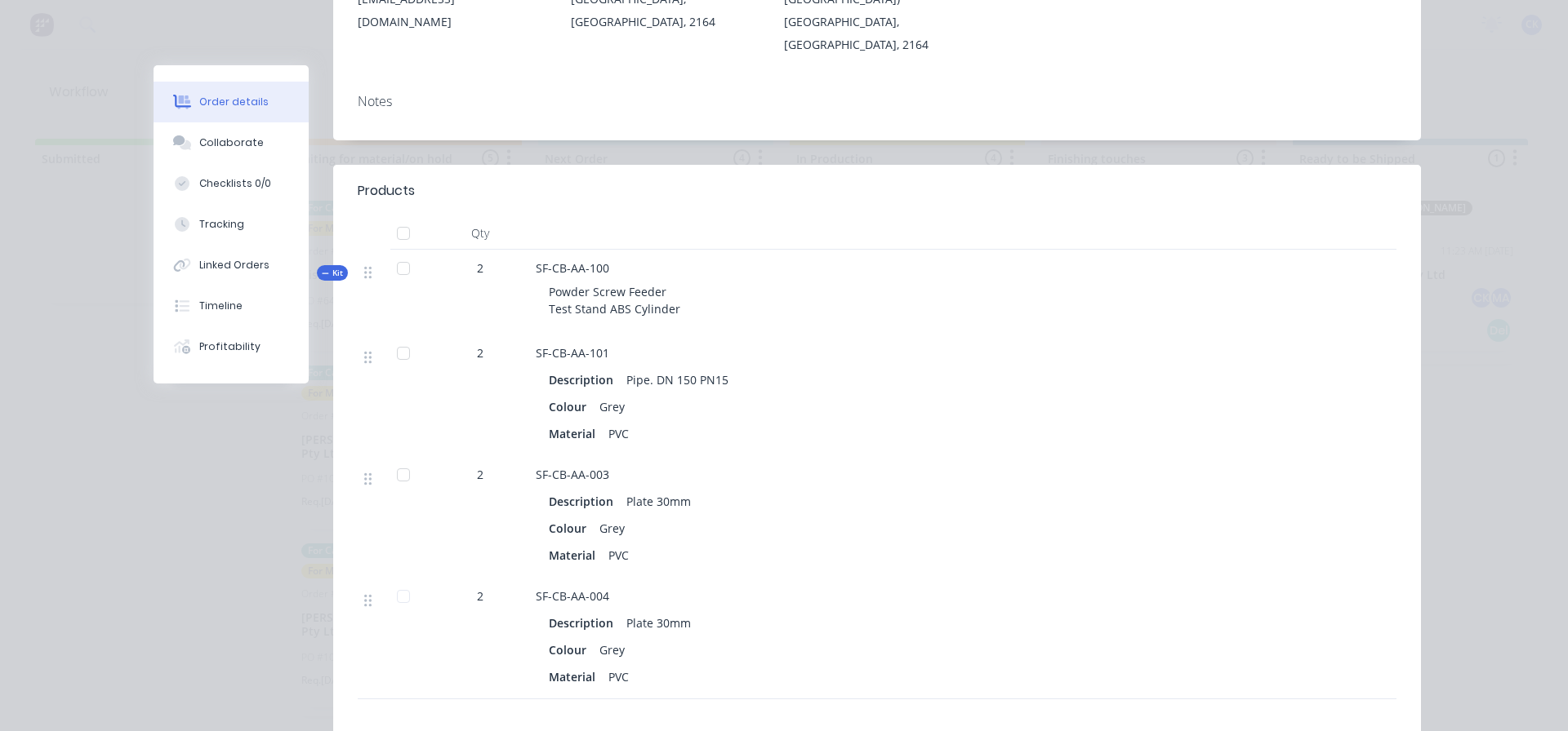
scroll to position [327, 0]
click at [213, 159] on button "Collaborate" at bounding box center [231, 143] width 155 height 41
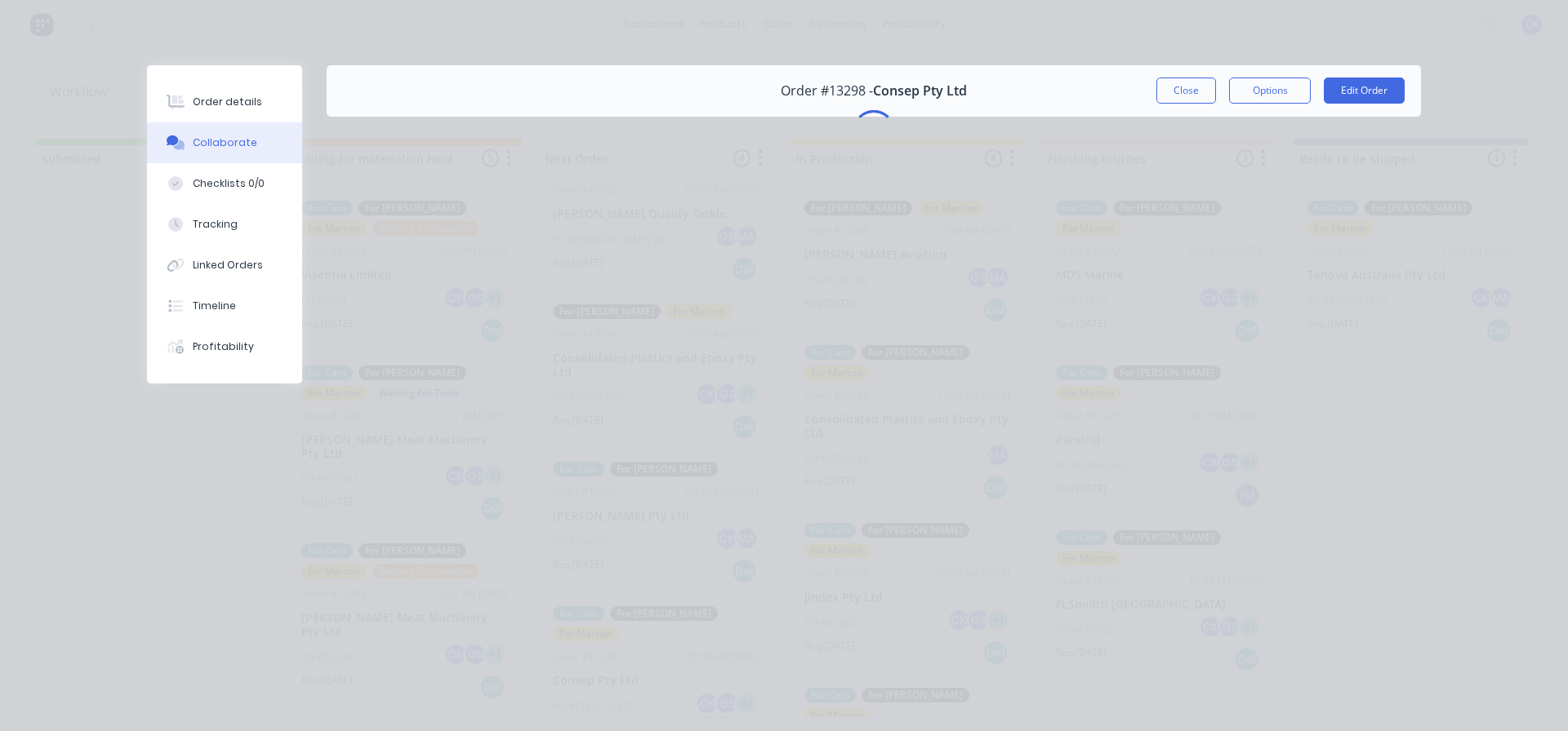
scroll to position [0, 0]
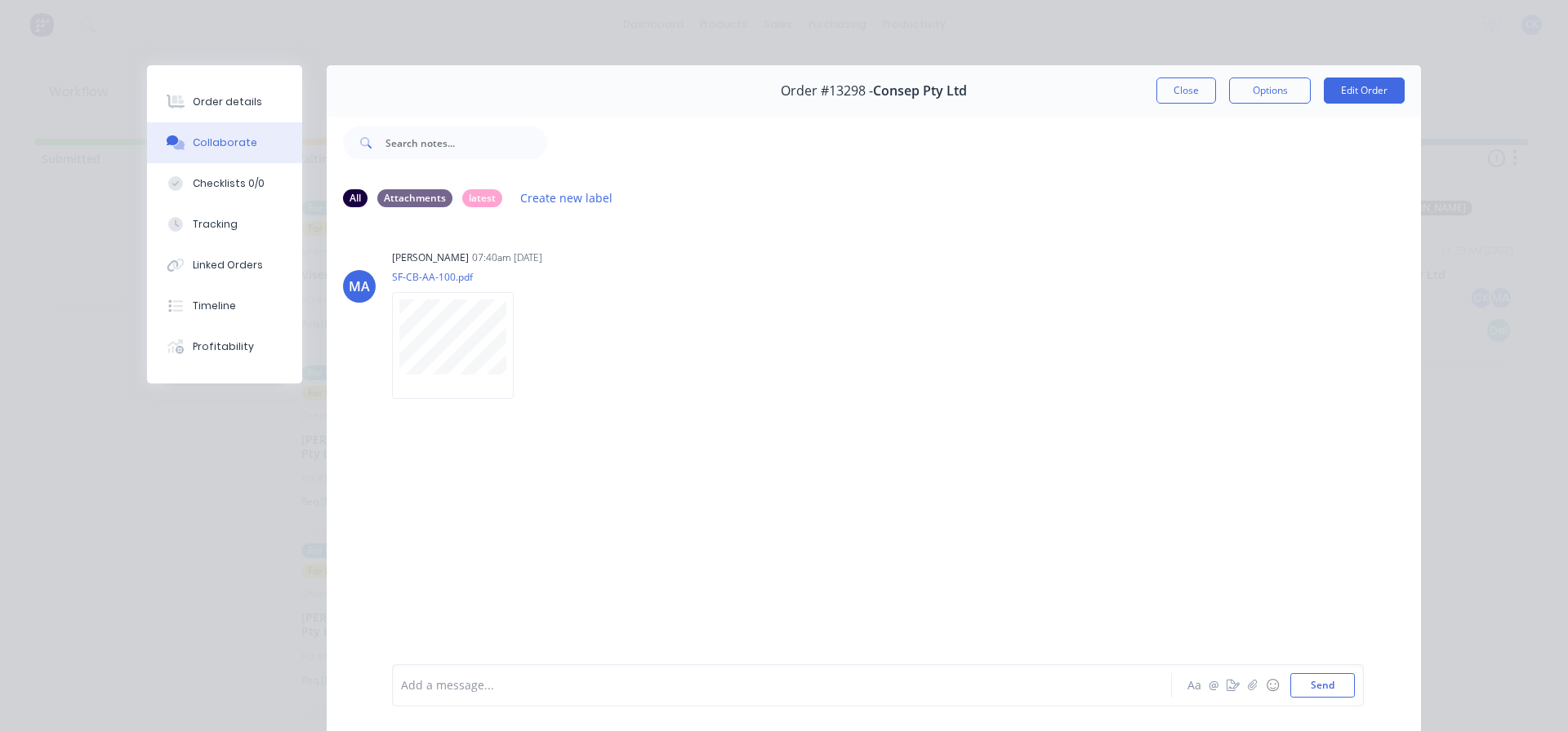
click at [1184, 89] on button "Close" at bounding box center [1186, 90] width 60 height 26
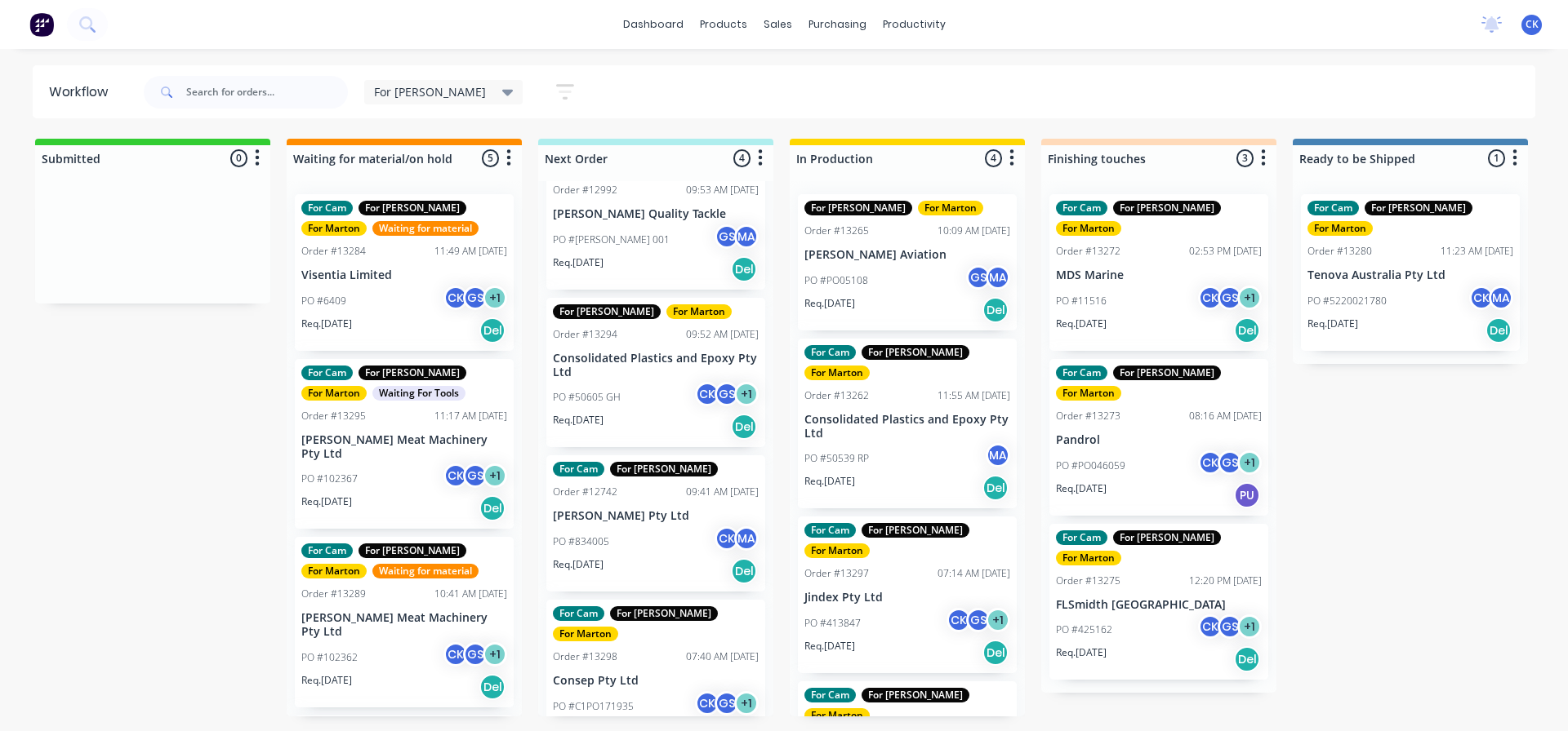
click at [920, 474] on div "Req. [DATE] Del" at bounding box center [908, 488] width 206 height 28
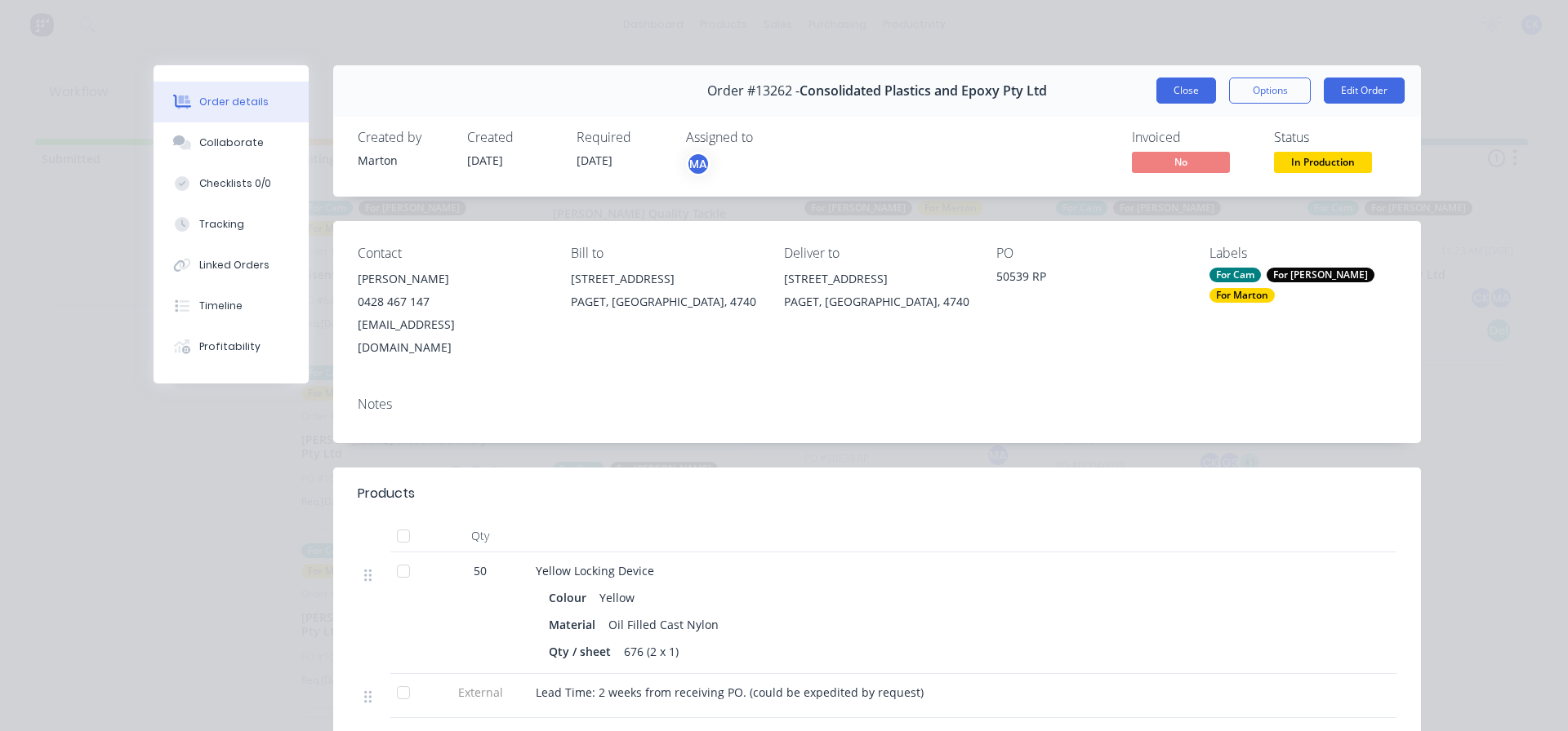
click at [1203, 93] on button "Close" at bounding box center [1186, 90] width 60 height 26
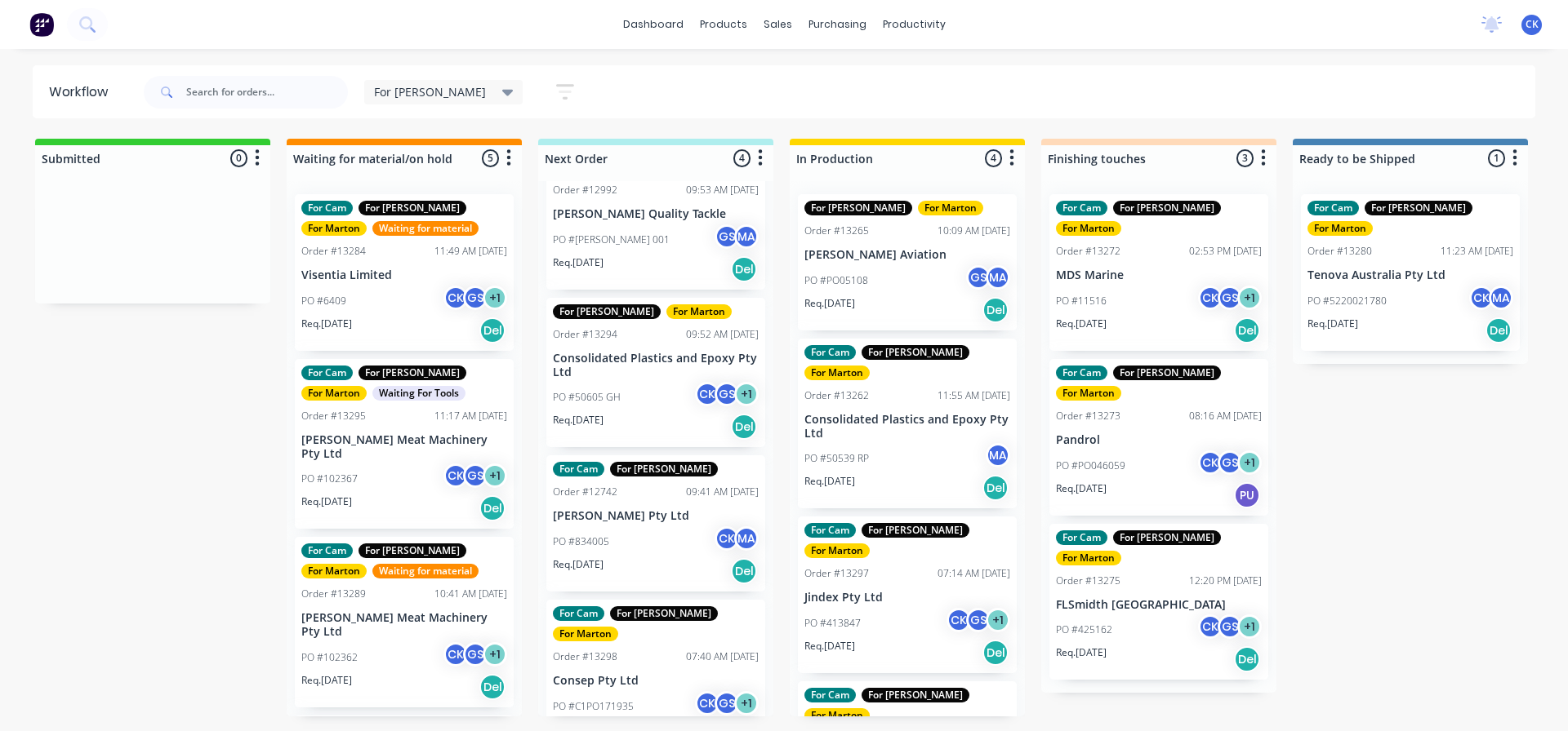
click at [941, 591] on p "Jindex Pty Ltd" at bounding box center [908, 599] width 206 height 14
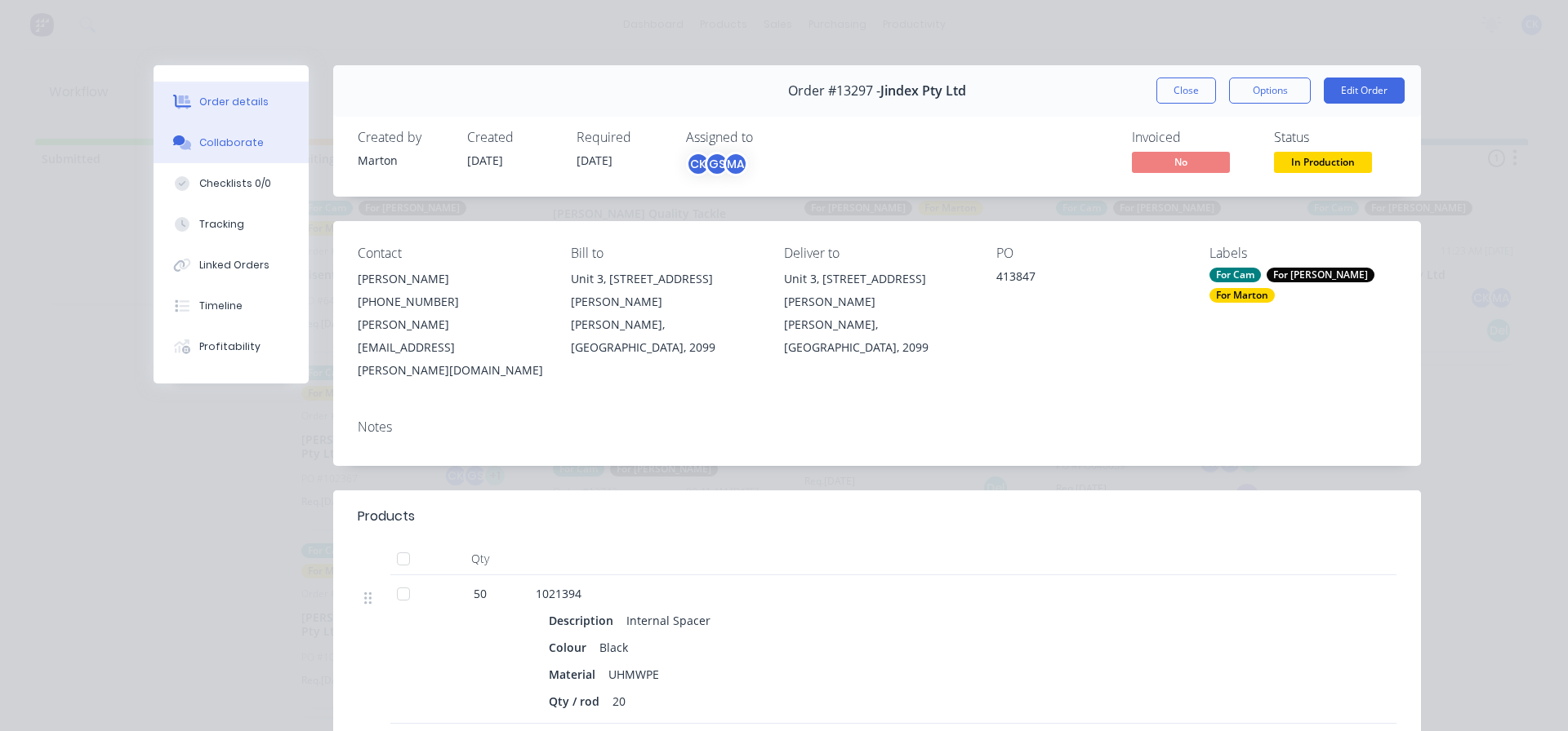
click at [234, 130] on button "Collaborate" at bounding box center [231, 143] width 155 height 41
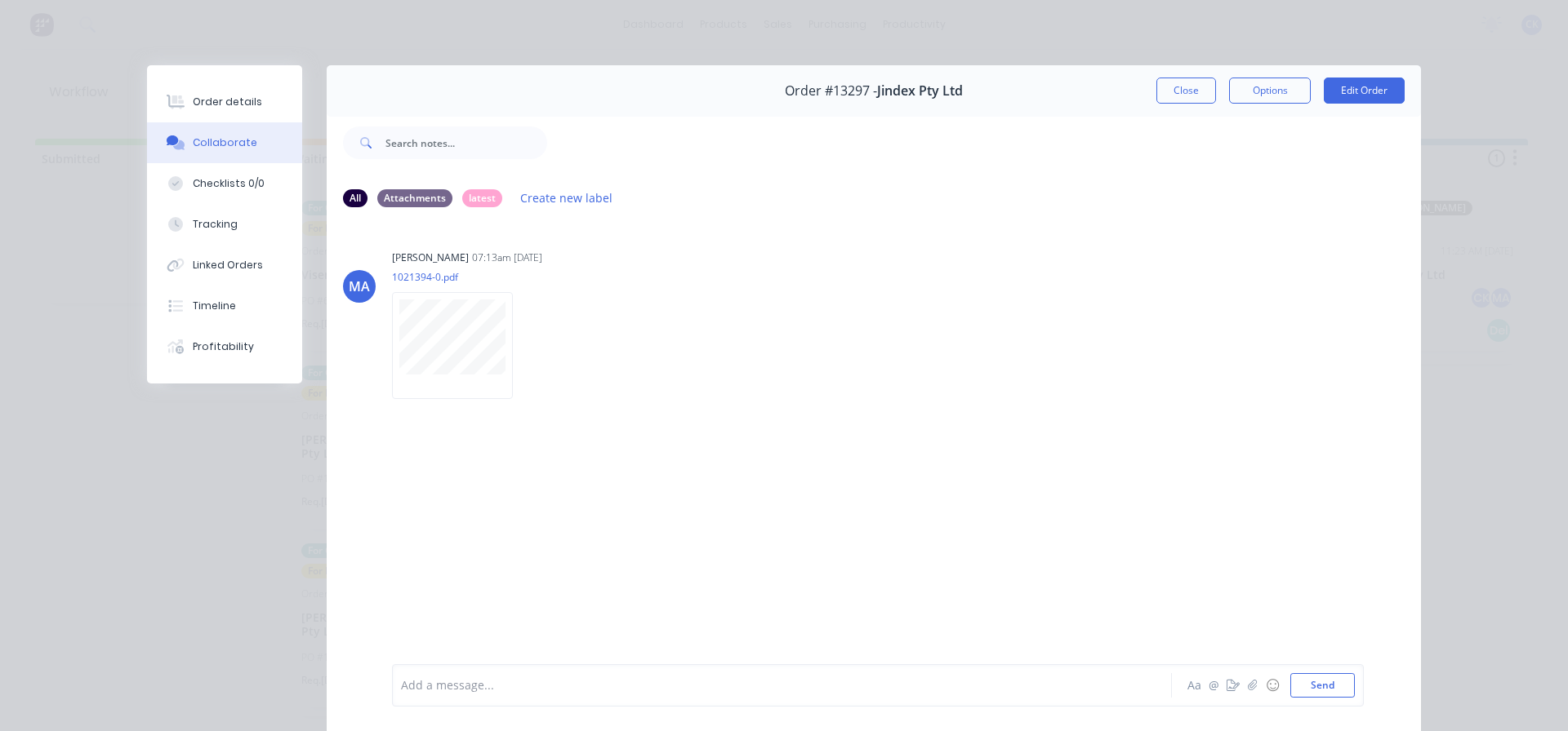
drag, startPoint x: 1180, startPoint y: 90, endPoint x: 594, endPoint y: 177, distance: 592.4
click at [1179, 90] on button "Close" at bounding box center [1186, 90] width 60 height 26
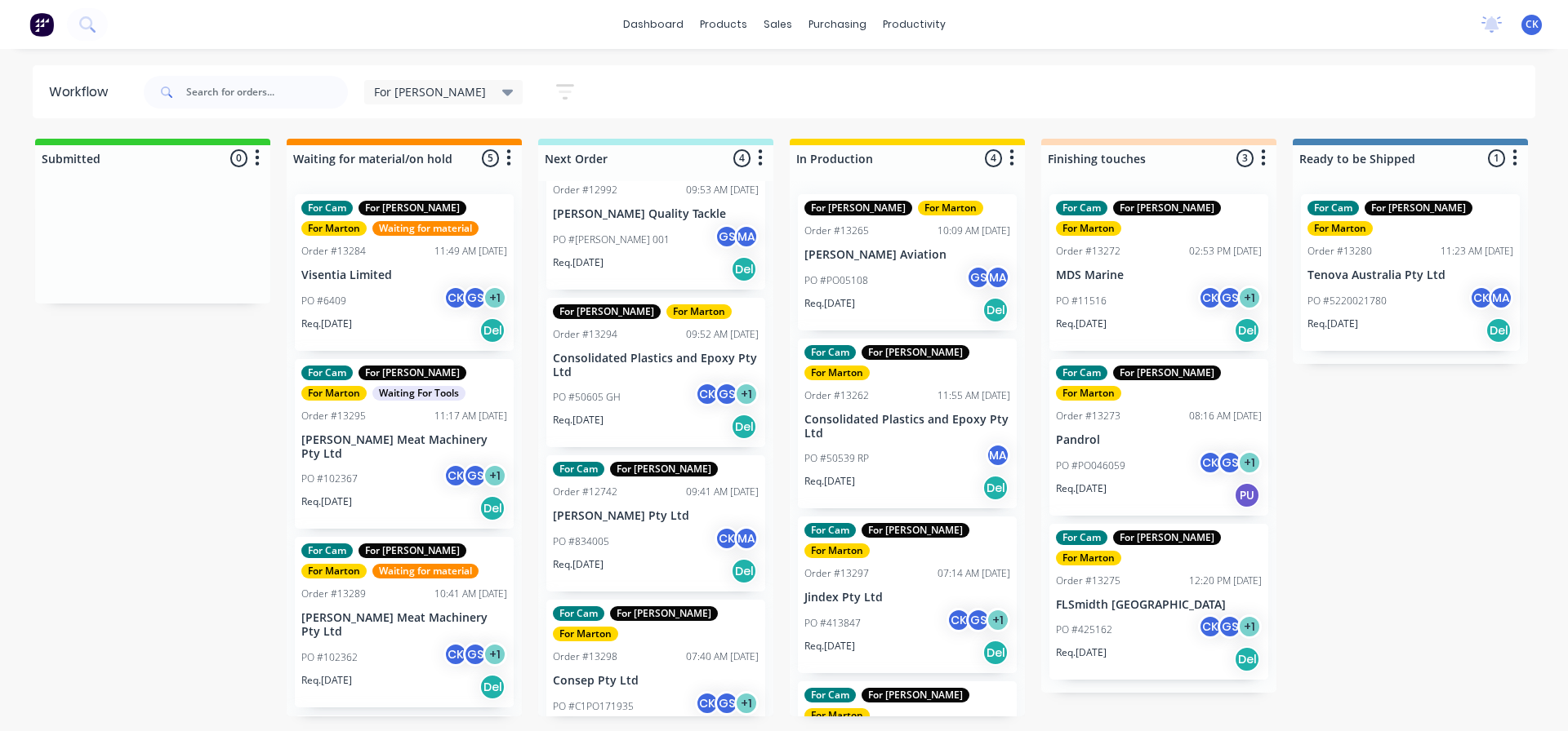
click at [435, 85] on div "For [PERSON_NAME]" at bounding box center [444, 92] width 140 height 14
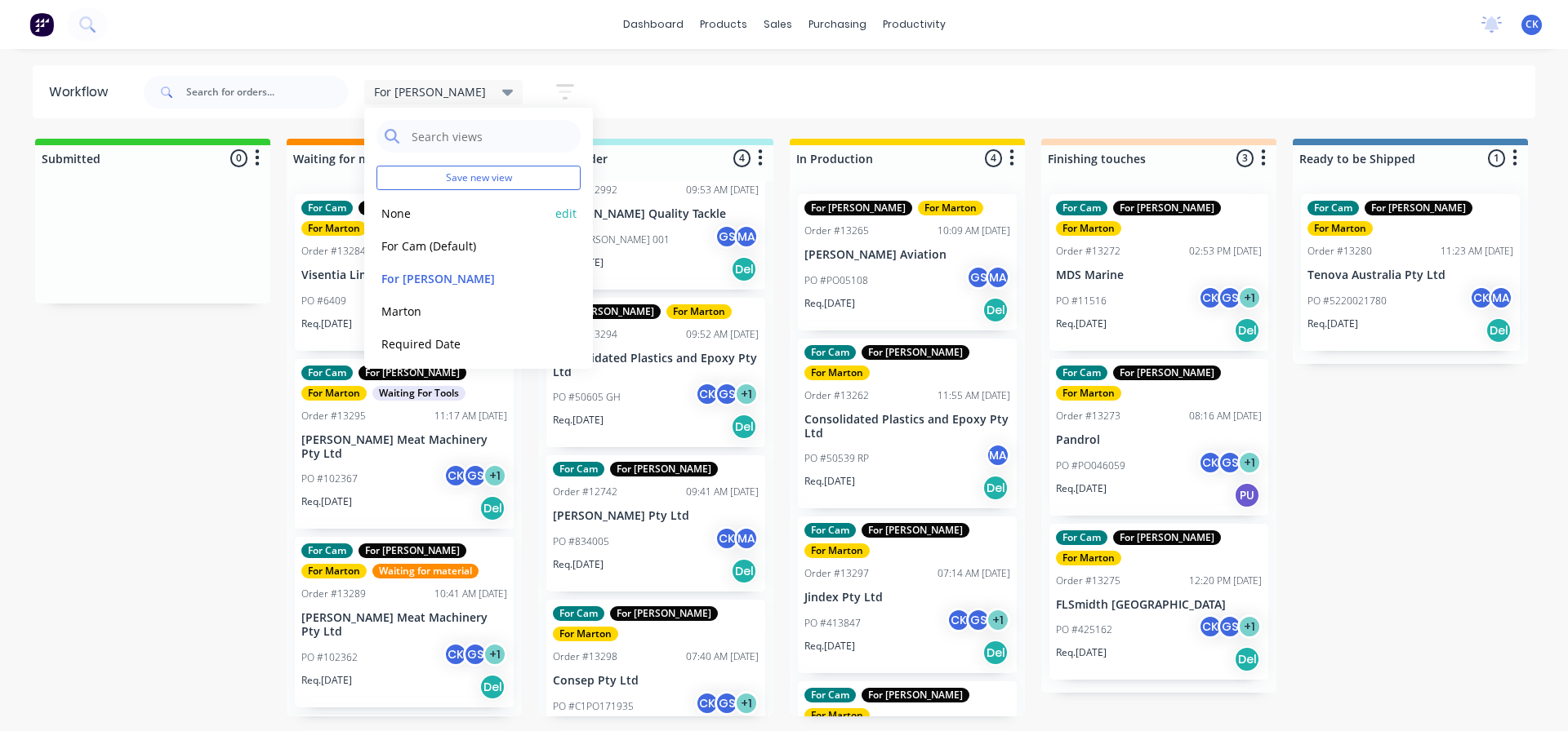
click at [447, 208] on button "None" at bounding box center [464, 213] width 174 height 19
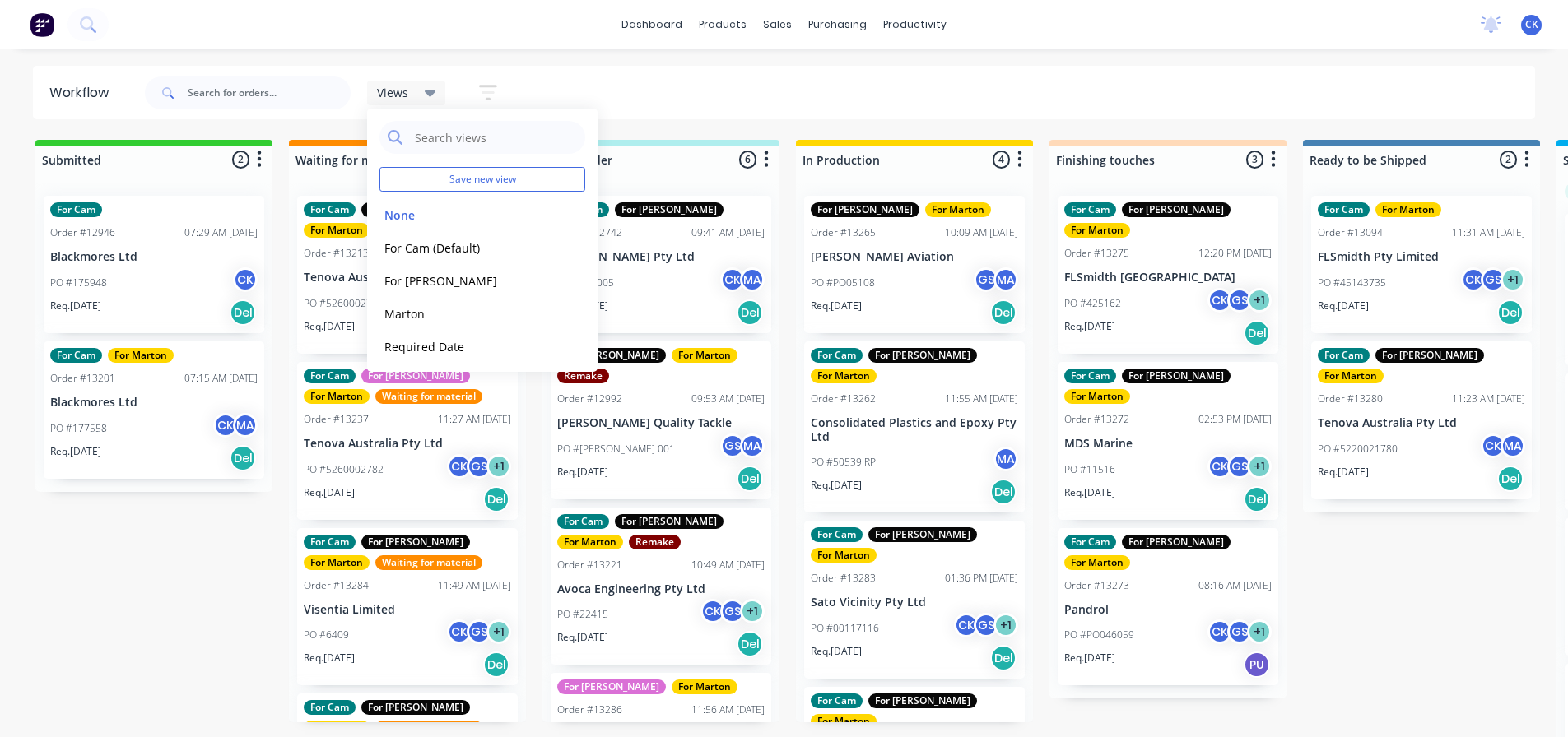
click at [844, 115] on div "Views Save new view None edit For Cam (Default) edit For [PERSON_NAME] edit Mar…" at bounding box center [839, 93] width 1395 height 50
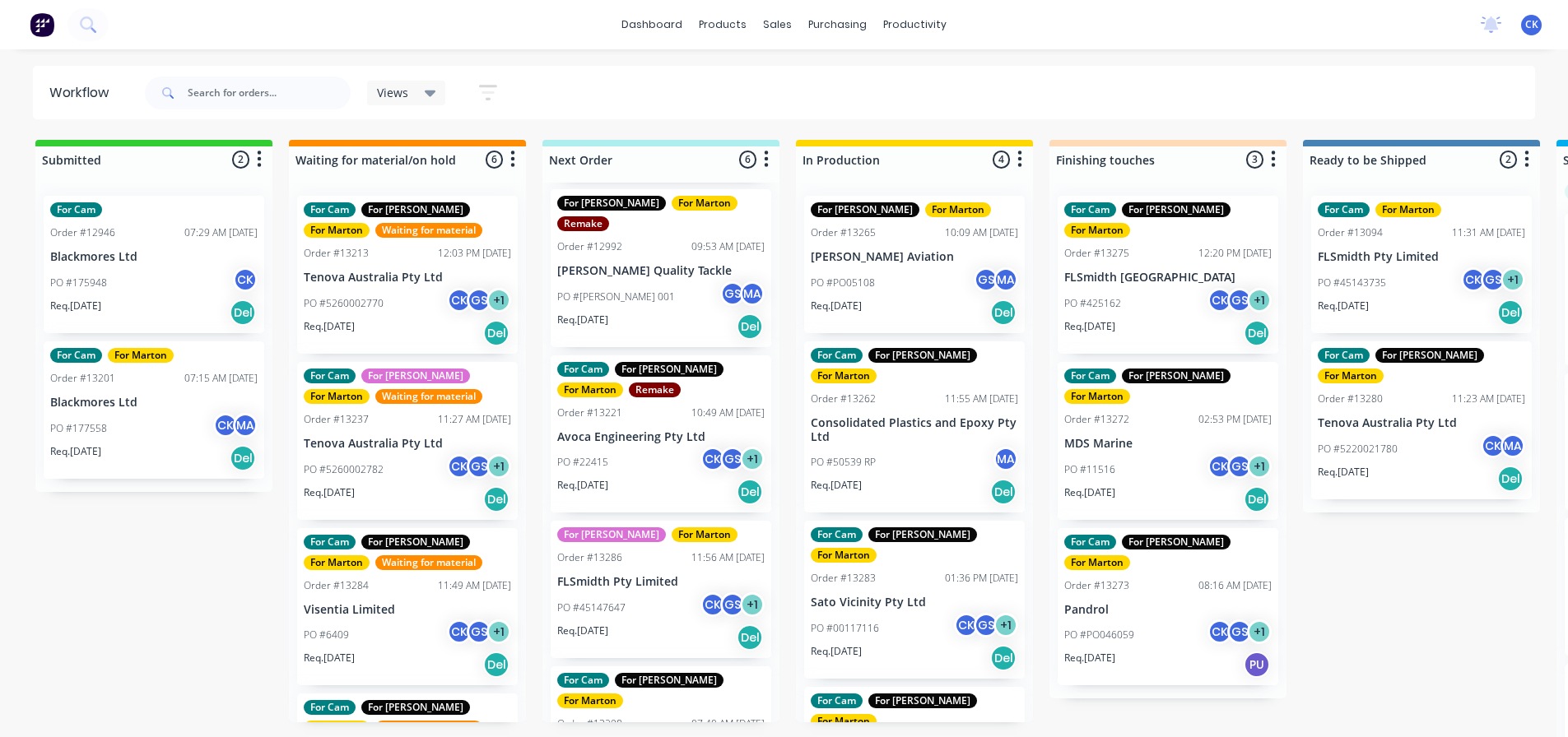
scroll to position [164, 0]
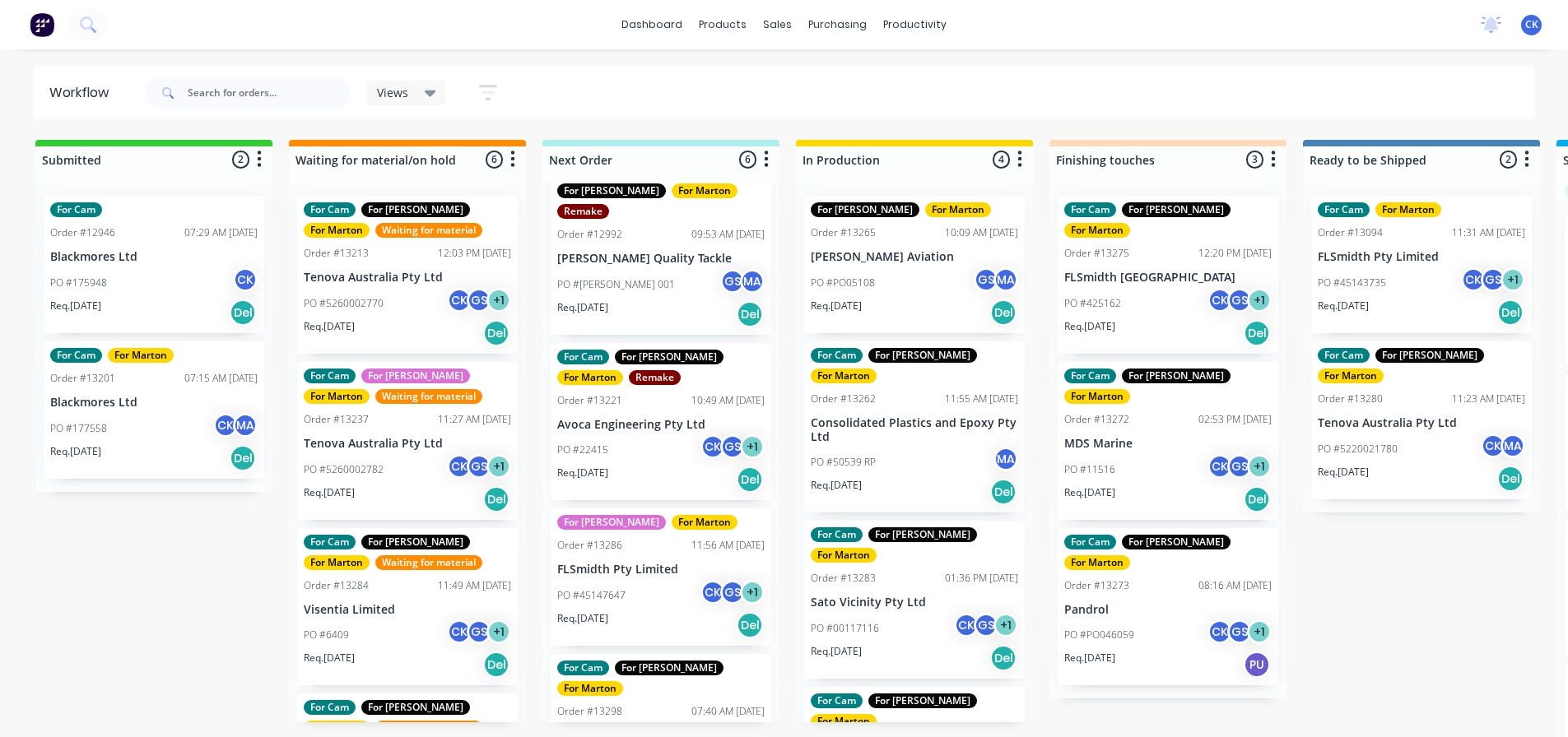
click at [648, 435] on div "PO #22415 CK GS + 1" at bounding box center [661, 450] width 208 height 32
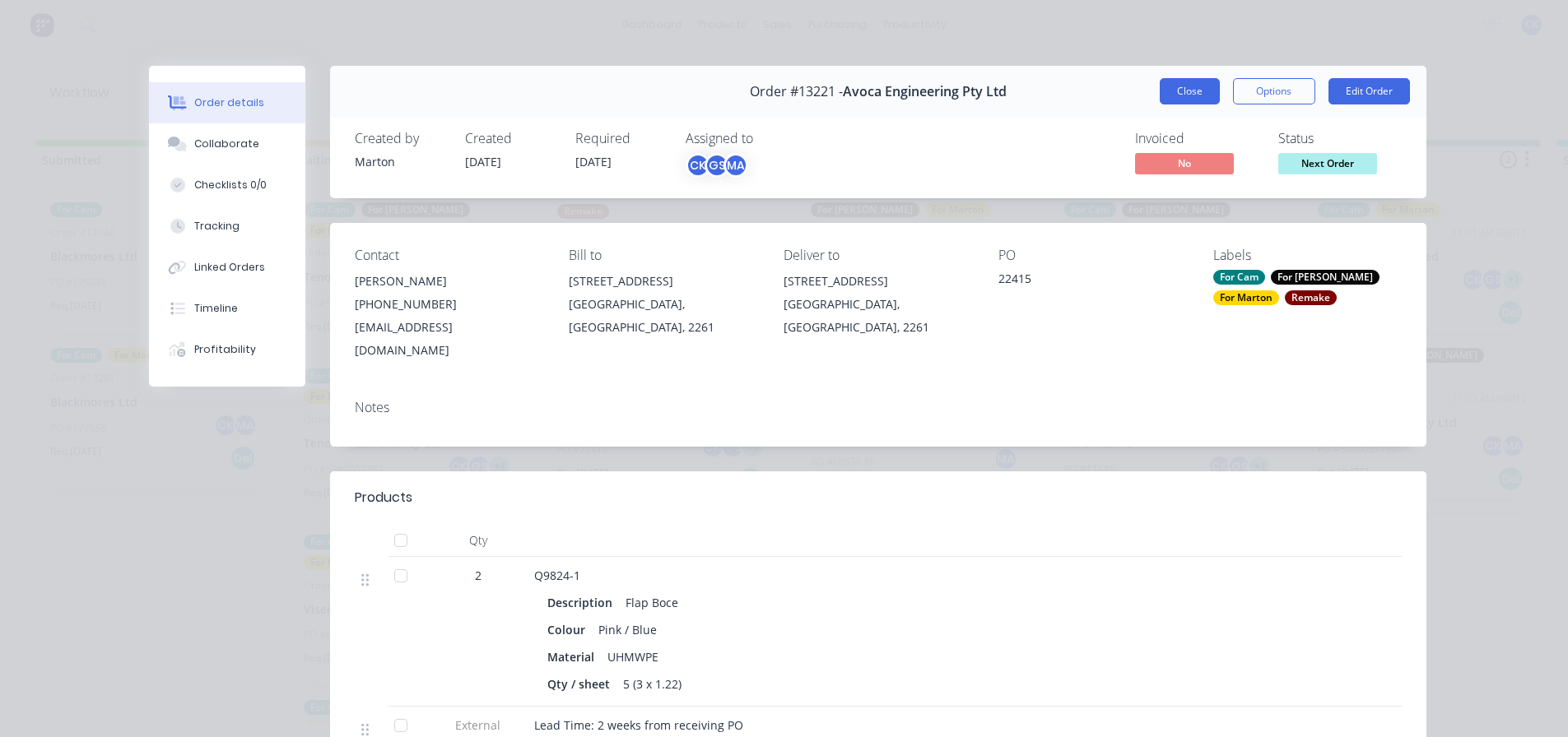
click at [1175, 96] on button "Close" at bounding box center [1190, 91] width 60 height 26
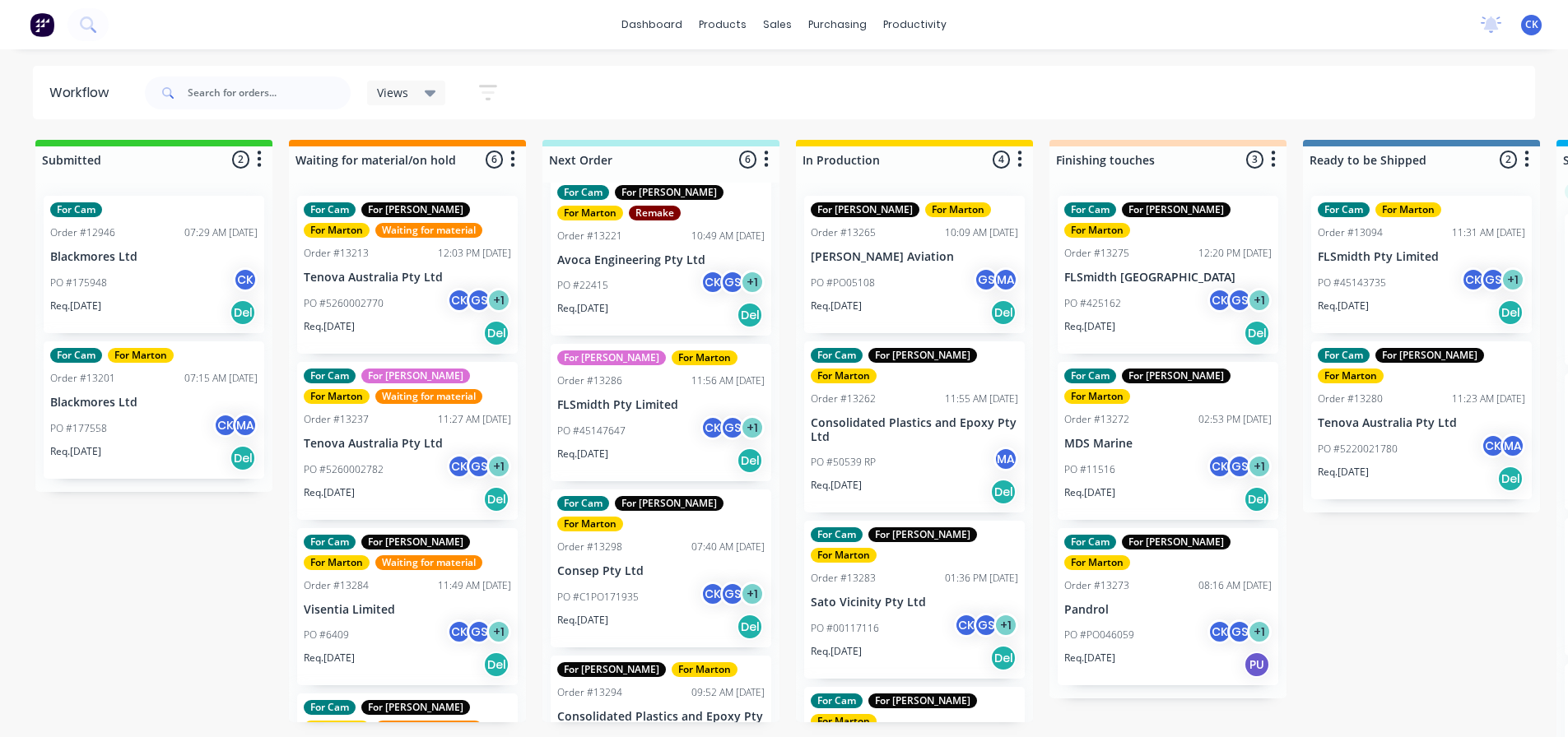
scroll to position [373, 0]
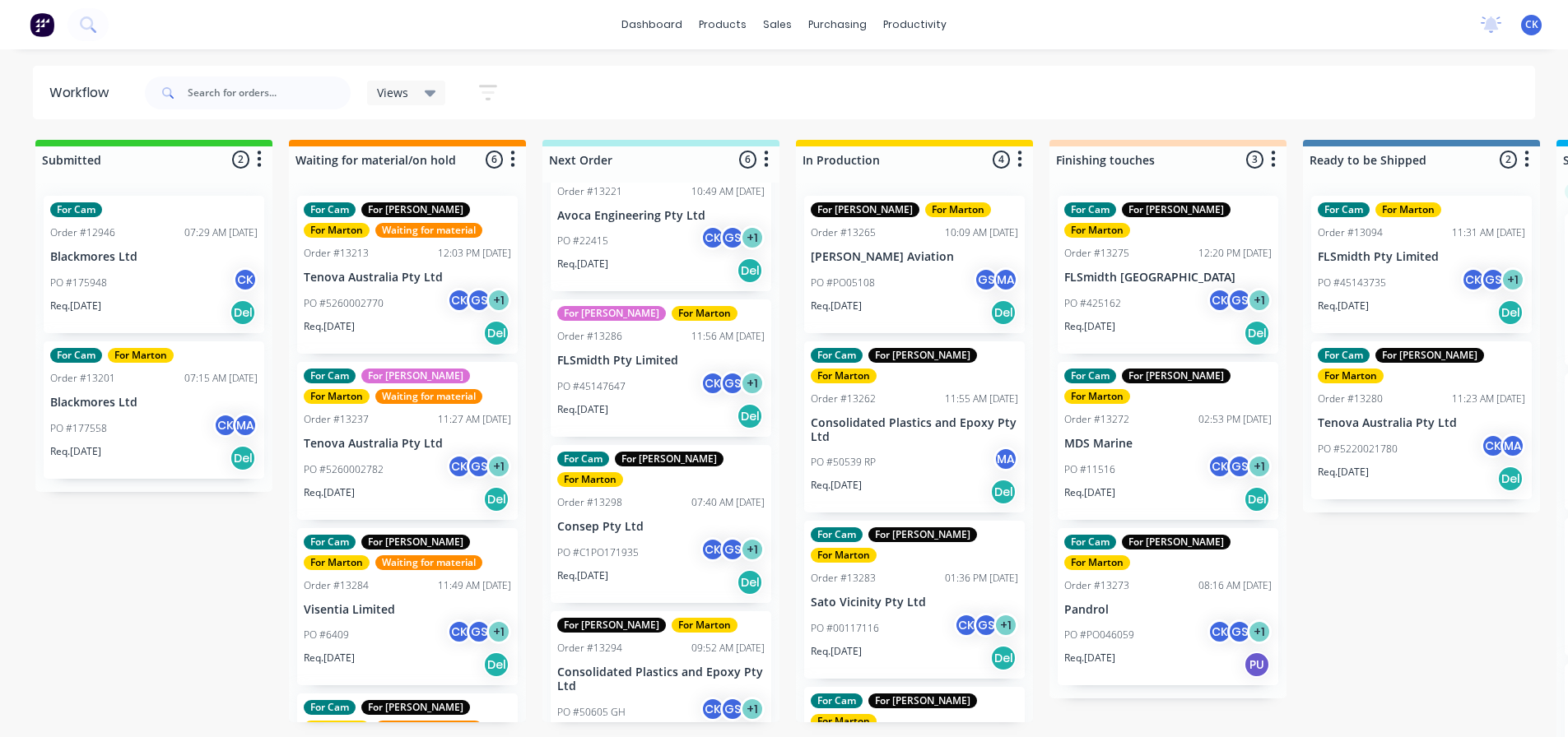
click at [648, 371] on div "PO #45147647 CK GS + 1" at bounding box center [661, 386] width 208 height 32
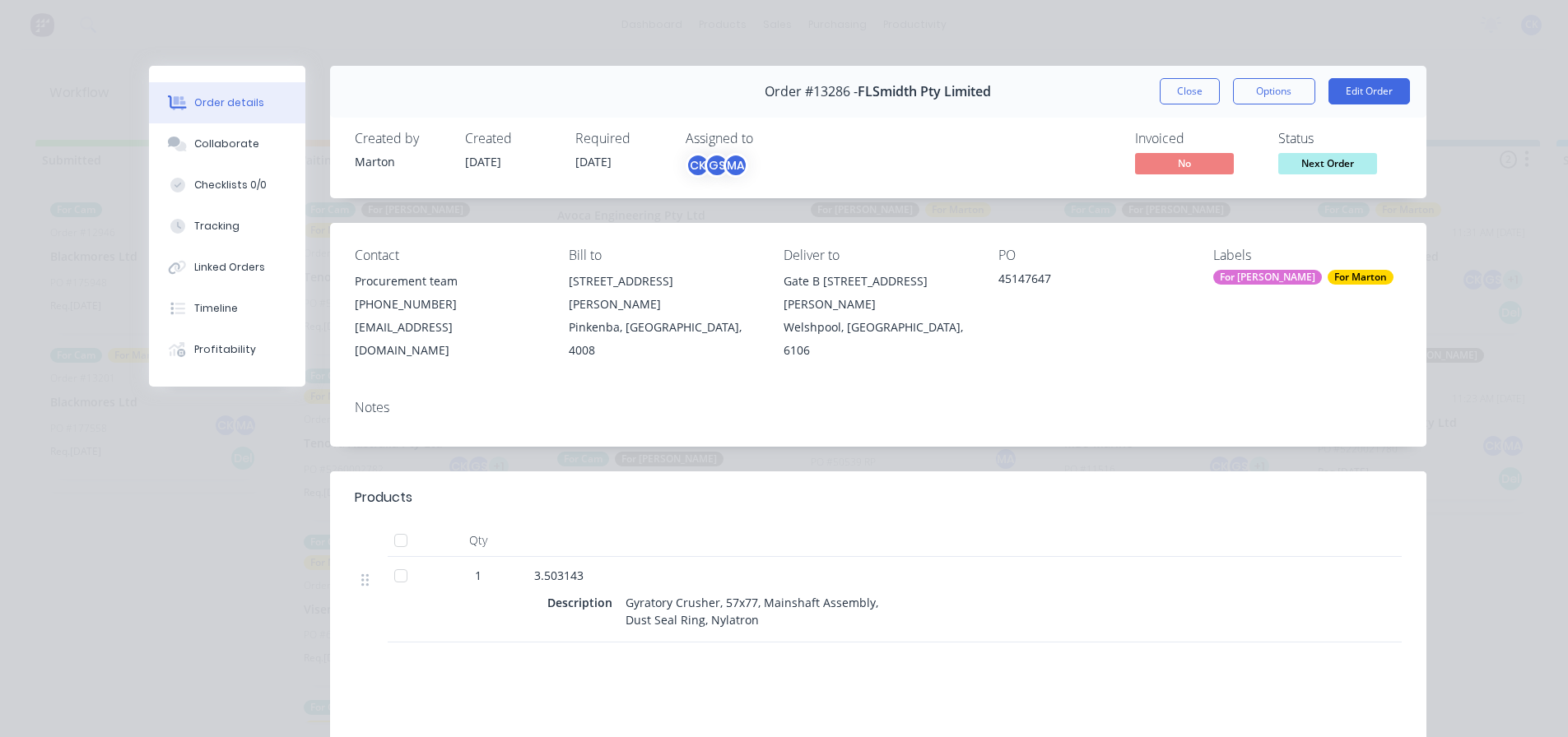
click at [1213, 89] on div "Close Options Edit Order" at bounding box center [1285, 91] width 250 height 26
drag, startPoint x: 1208, startPoint y: 90, endPoint x: 1191, endPoint y: 102, distance: 20.8
click at [1207, 90] on button "Close" at bounding box center [1190, 91] width 60 height 26
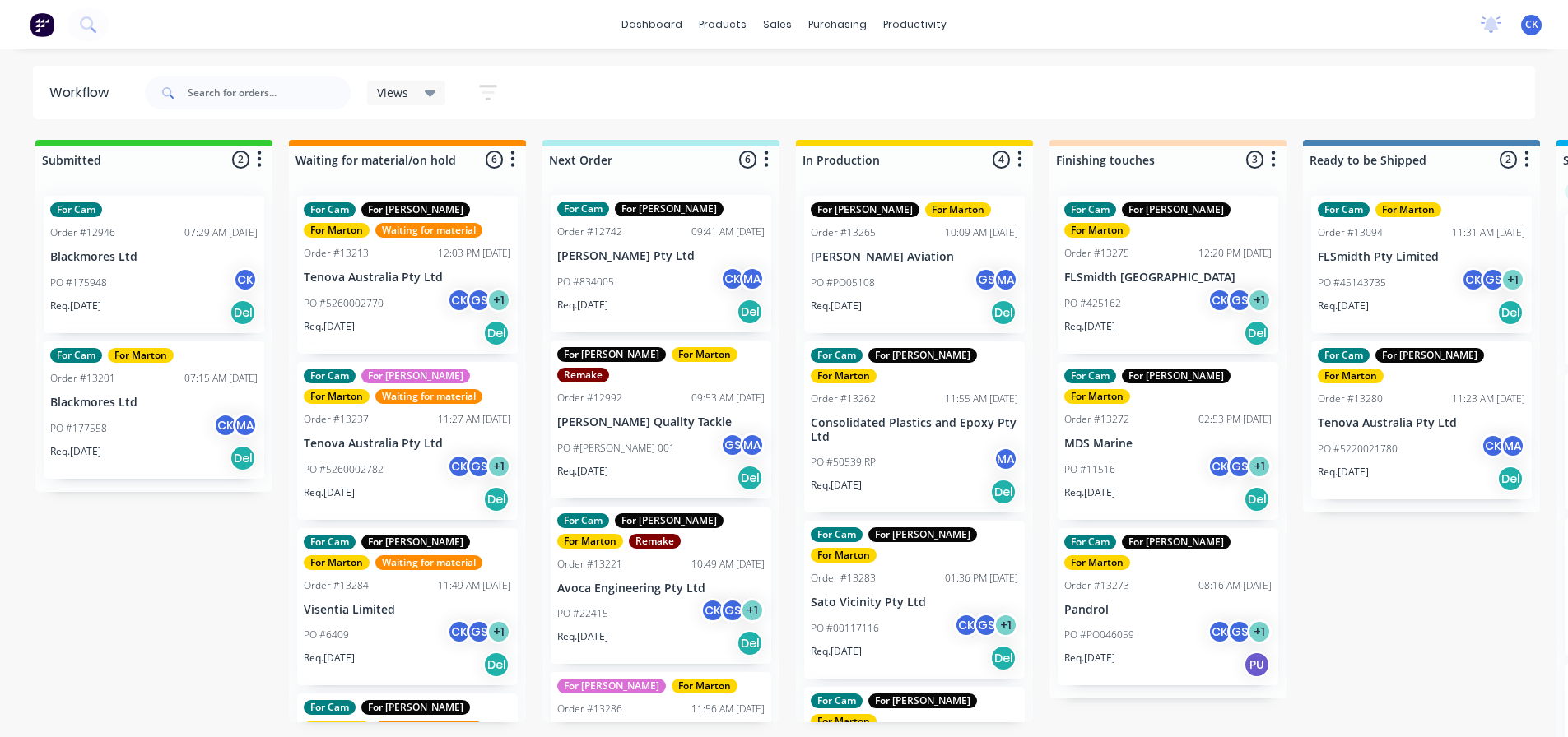
scroll to position [0, 0]
click at [642, 296] on div "PO #834005 CK MA" at bounding box center [661, 283] width 208 height 32
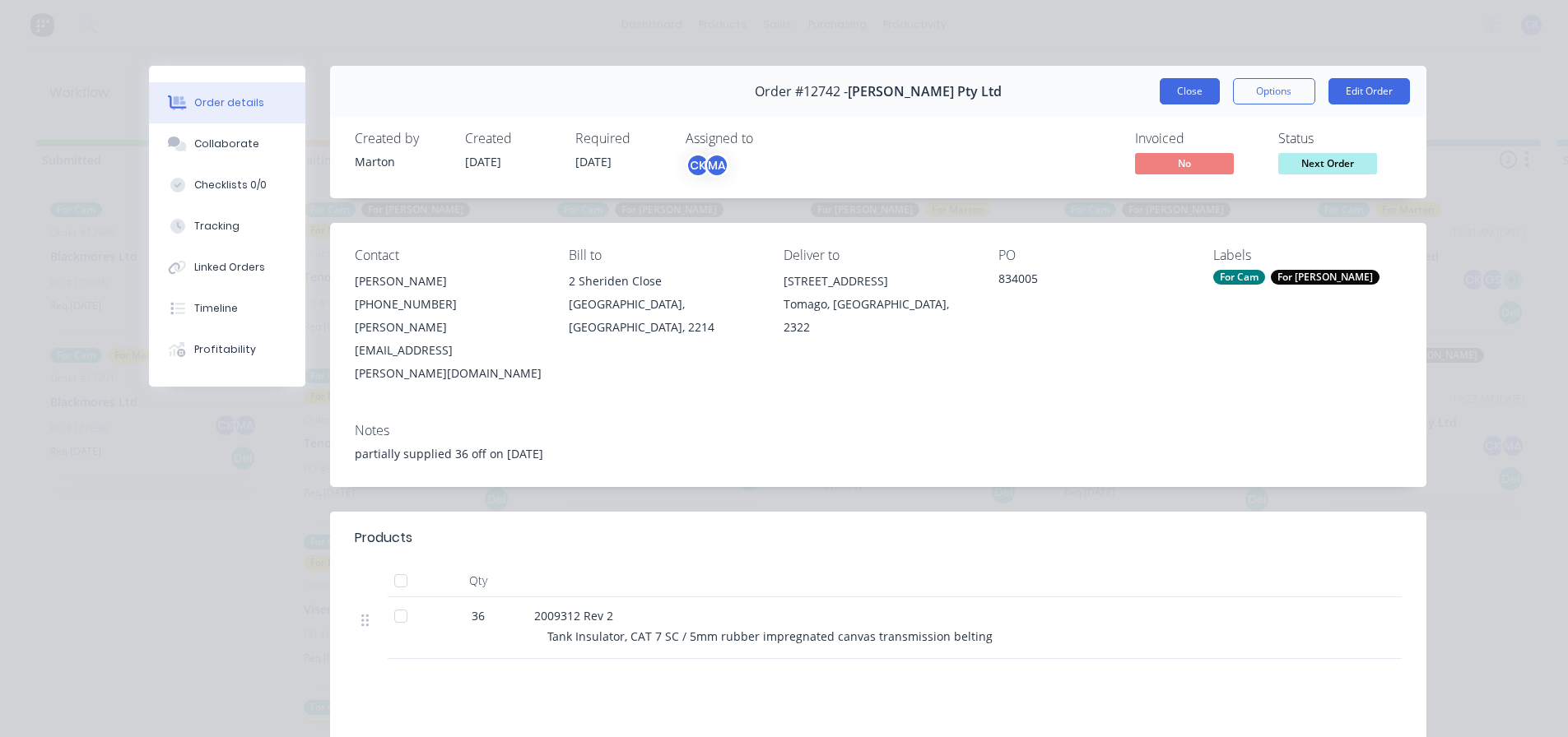
click at [1167, 90] on button "Close" at bounding box center [1190, 91] width 60 height 26
